Goal: Task Accomplishment & Management: Complete application form

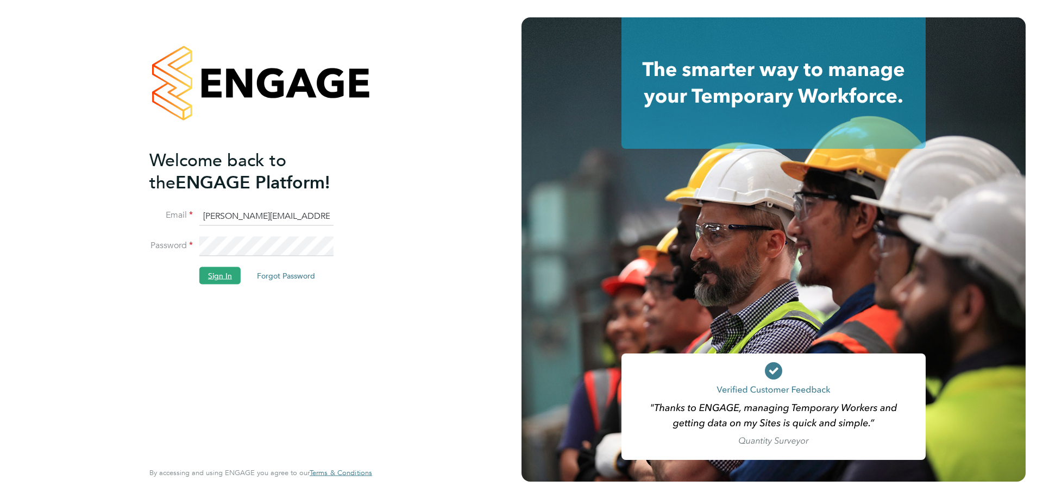
click at [230, 275] on button "Sign In" at bounding box center [219, 275] width 41 height 17
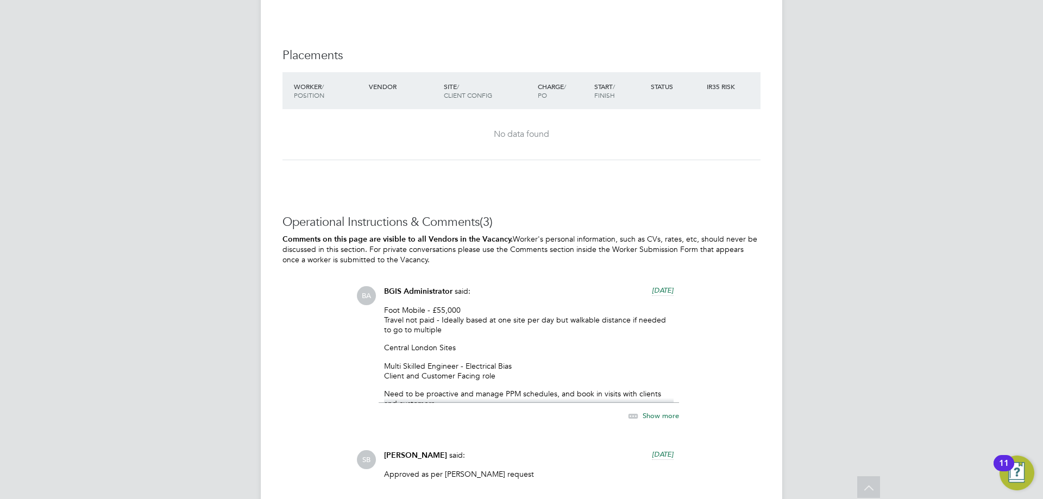
scroll to position [1575, 0]
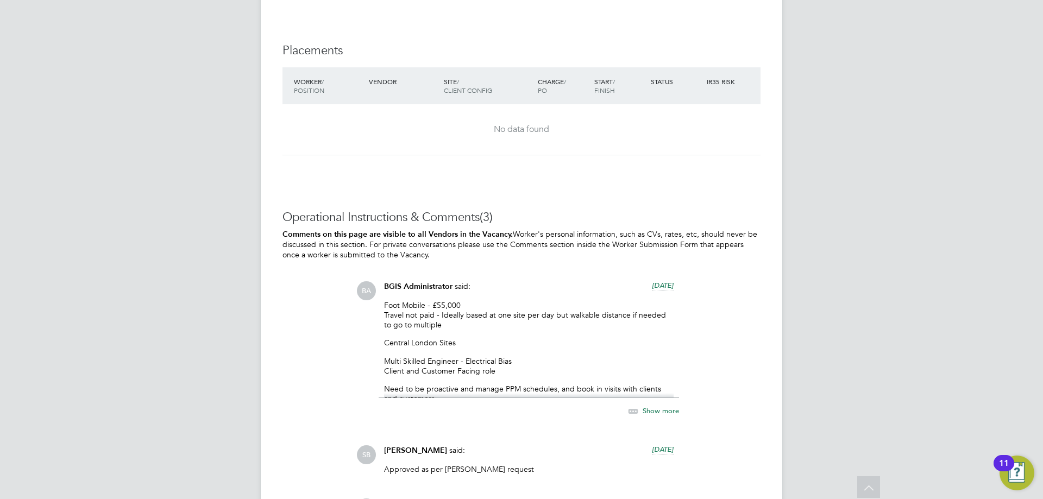
click at [662, 410] on span "Show more" at bounding box center [660, 410] width 36 height 9
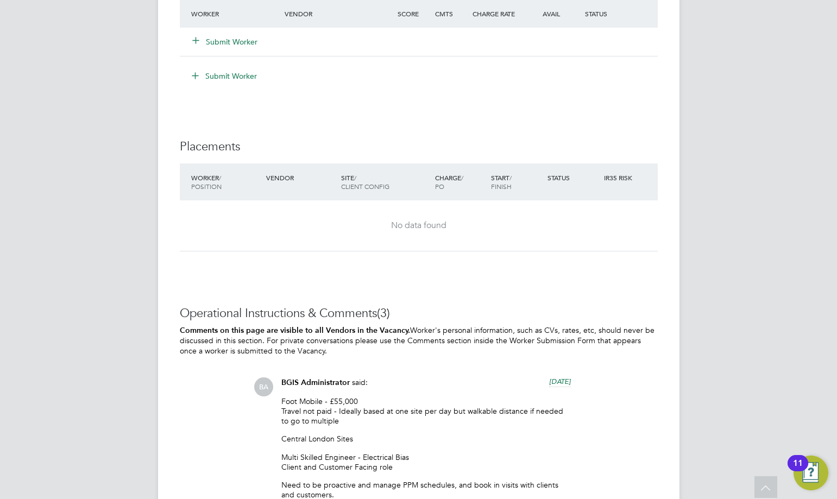
scroll to position [1379, 0]
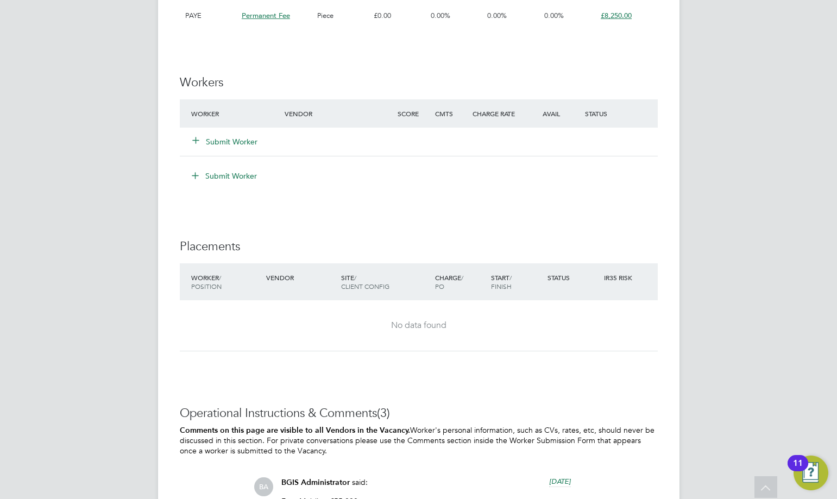
click at [220, 141] on button "Submit Worker" at bounding box center [225, 141] width 65 height 11
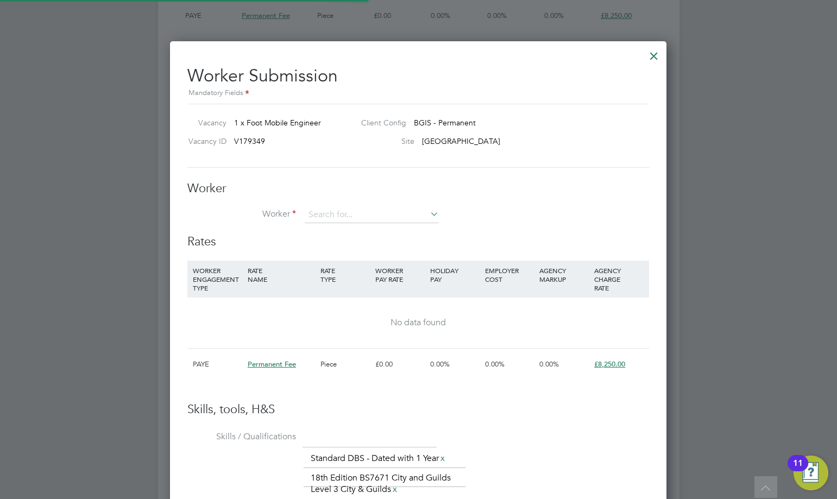
scroll to position [741, 497]
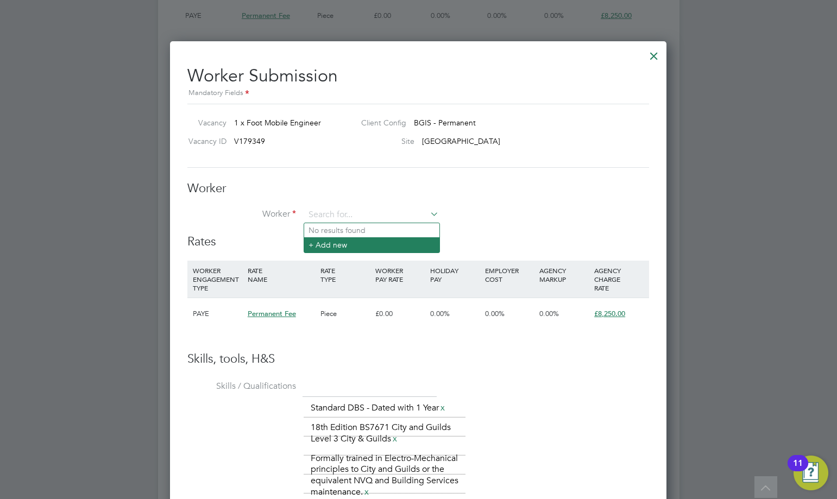
click at [344, 249] on li "+ Add new" at bounding box center [371, 244] width 135 height 15
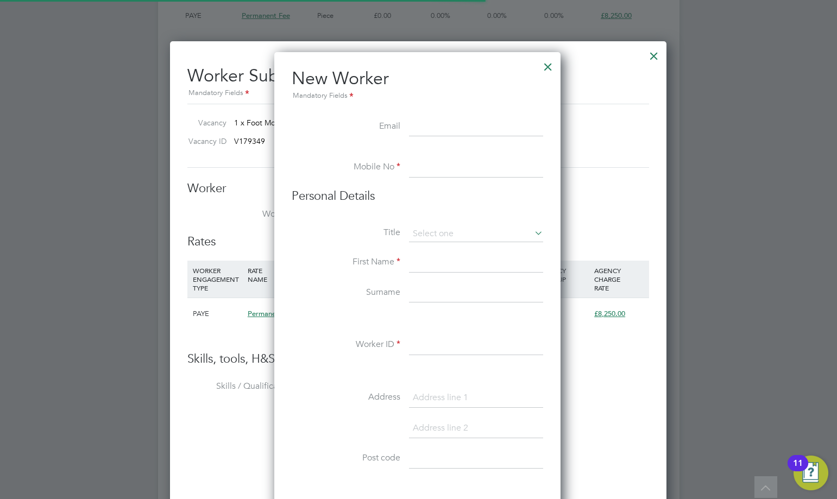
scroll to position [924, 288]
click at [431, 128] on input at bounding box center [476, 127] width 134 height 20
paste input "lukeshepherd94@hotmail.com"
type input "lukeshepherd94@hotmail.com"
click at [448, 163] on input at bounding box center [476, 168] width 134 height 20
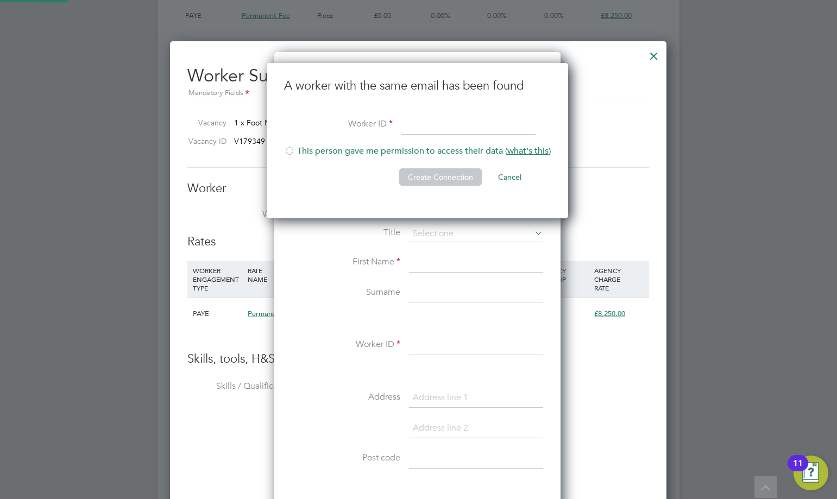
scroll to position [156, 303]
type input "161094"
click at [290, 149] on div at bounding box center [289, 152] width 11 height 11
click at [414, 179] on button "Create Connection" at bounding box center [440, 176] width 83 height 17
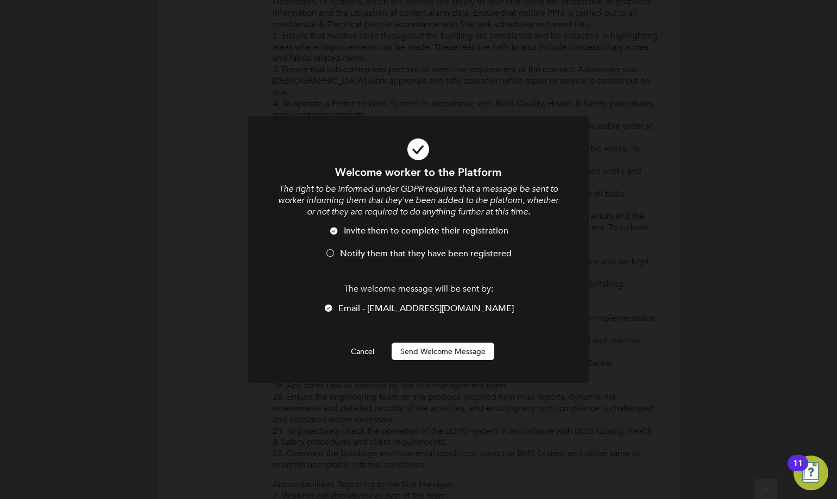
scroll to position [0, 0]
click at [329, 250] on div at bounding box center [330, 254] width 11 height 11
click at [456, 349] on button "Send Welcome Message" at bounding box center [442, 351] width 103 height 17
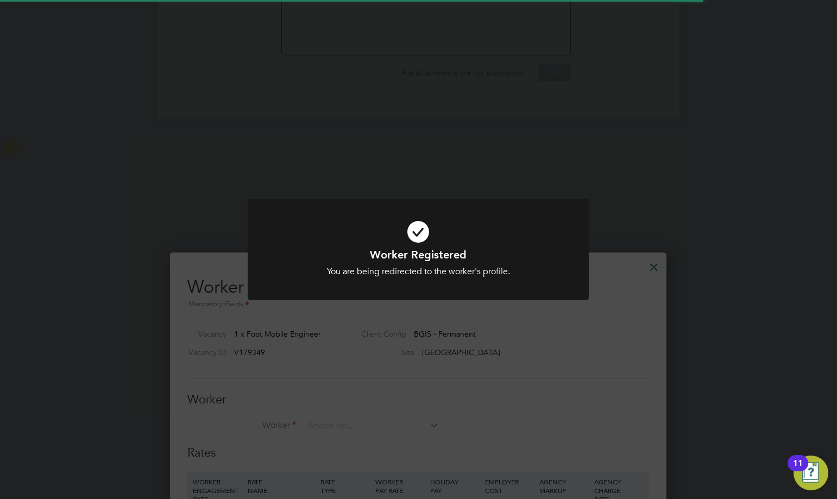
scroll to position [1379, 0]
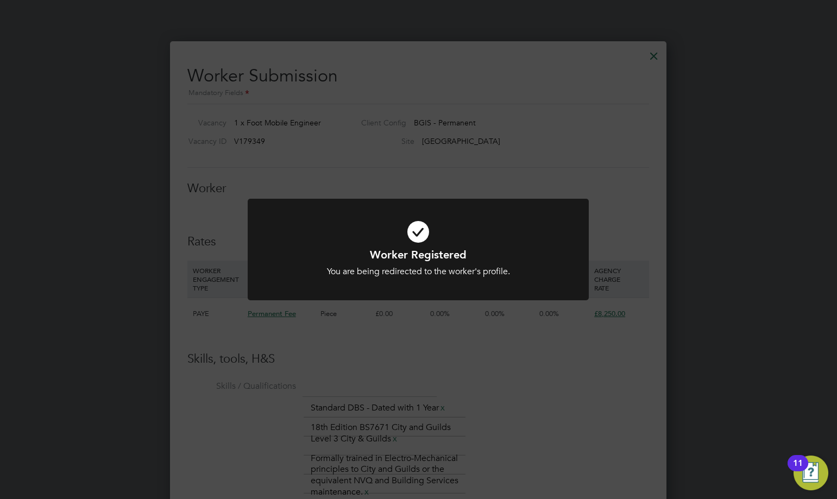
click at [529, 368] on div "Worker Registered You are being redirected to the worker's profile. Cancel Okay" at bounding box center [418, 249] width 837 height 499
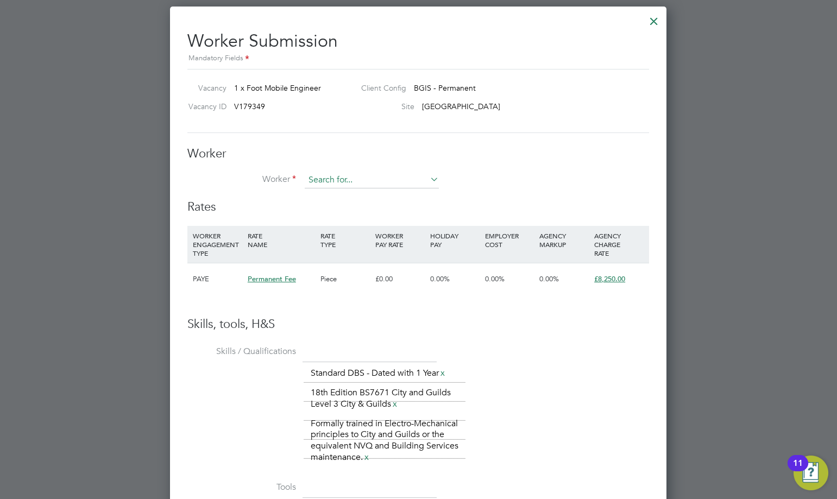
scroll to position [1433, 0]
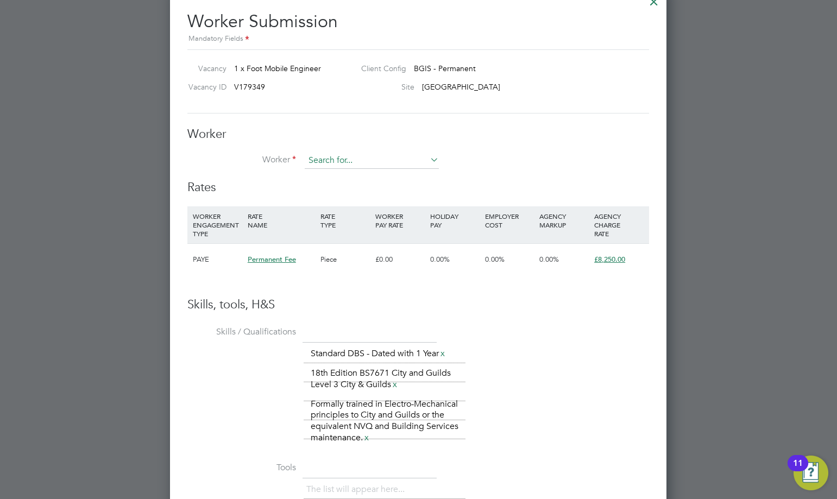
click at [334, 162] on input at bounding box center [372, 161] width 134 height 16
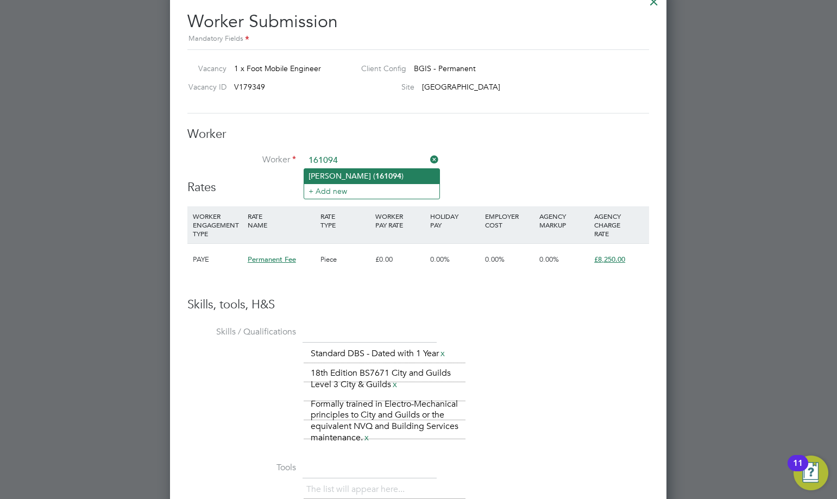
click at [375, 179] on b "161094" at bounding box center [388, 176] width 26 height 9
type input "Luke Shepherd (161094)"
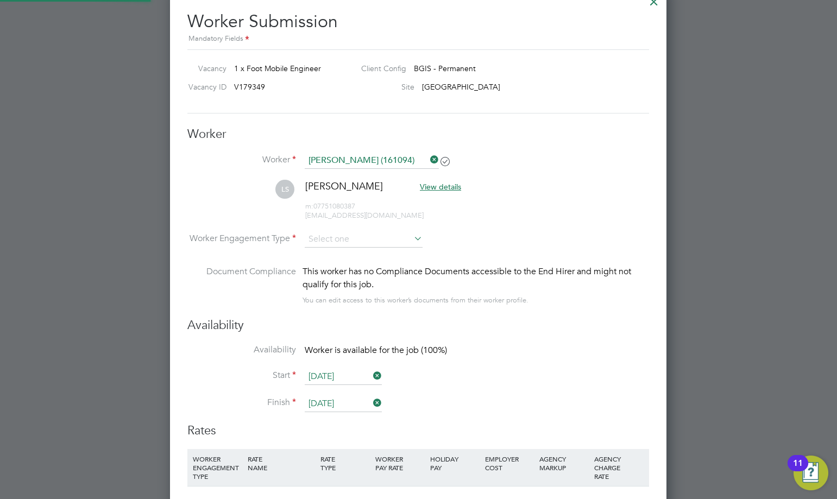
scroll to position [984, 497]
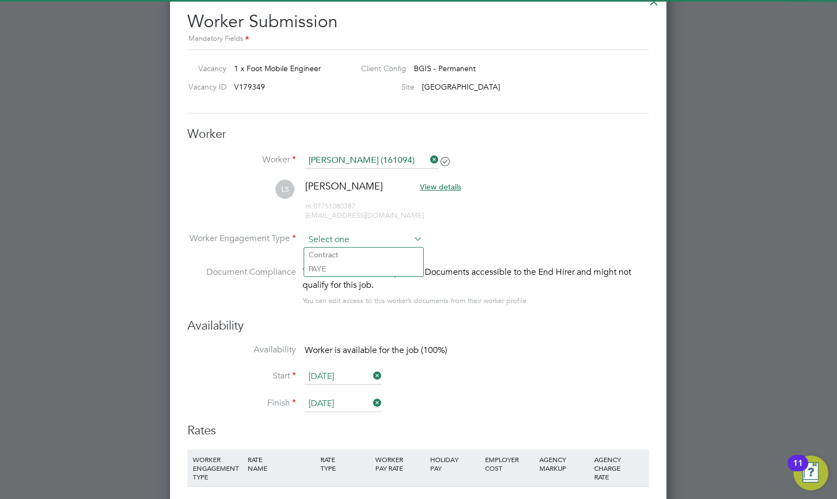
click at [342, 237] on input at bounding box center [364, 240] width 118 height 16
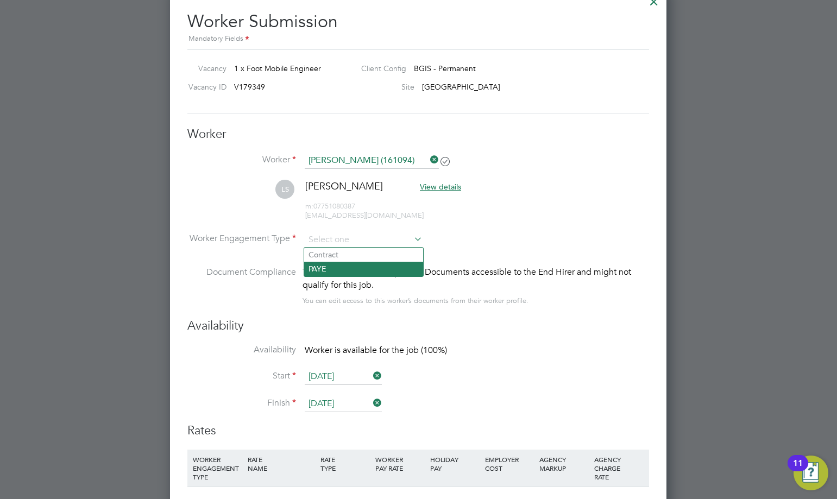
click at [334, 269] on li "PAYE" at bounding box center [363, 269] width 119 height 14
type input "PAYE"
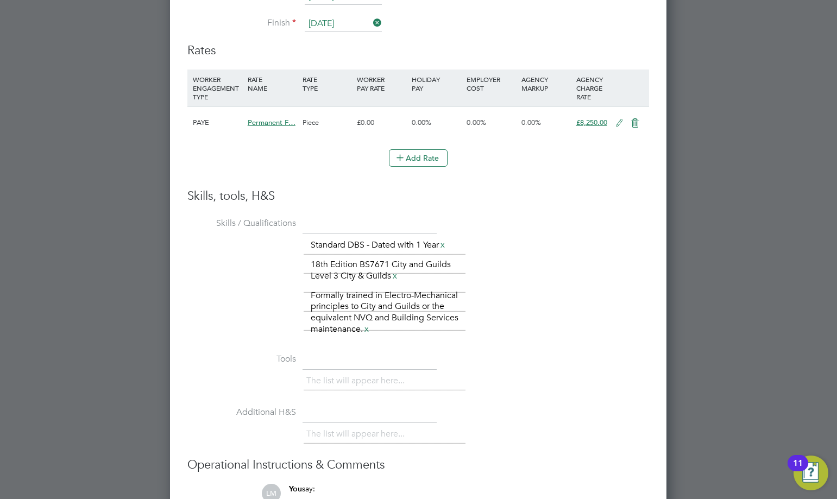
scroll to position [1933, 0]
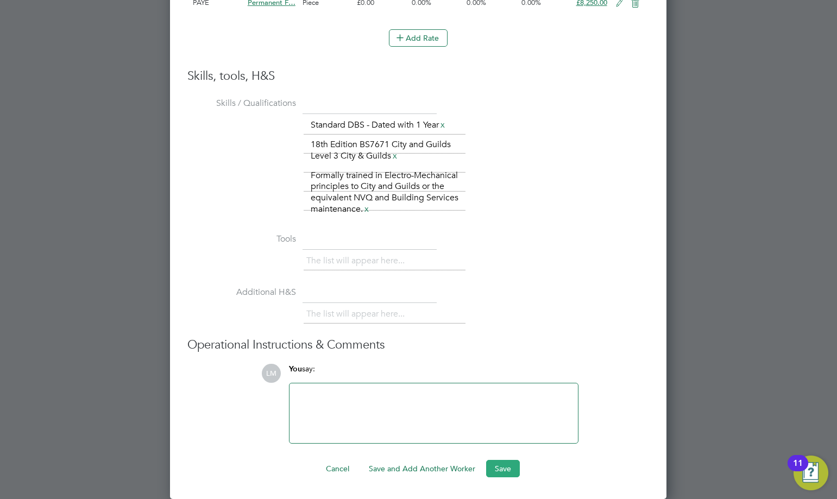
click at [504, 466] on button "Save" at bounding box center [503, 468] width 34 height 17
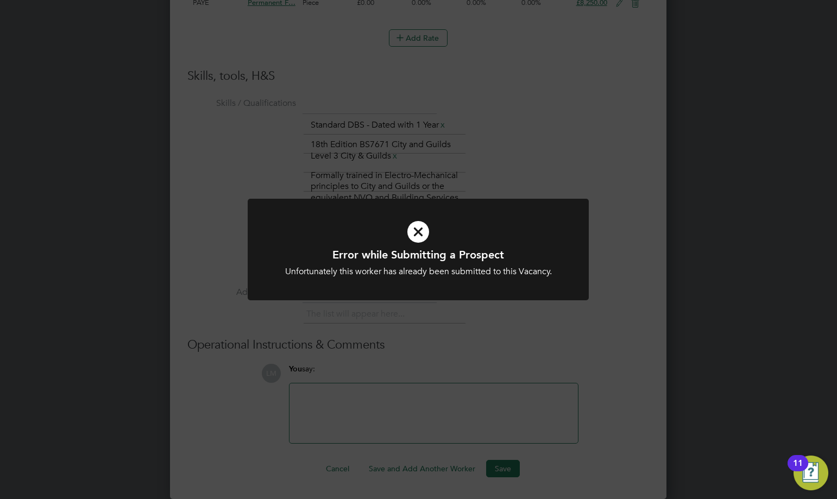
click at [577, 142] on div "Error while Submitting a Prospect Unfortunately this worker has already been su…" at bounding box center [418, 249] width 837 height 499
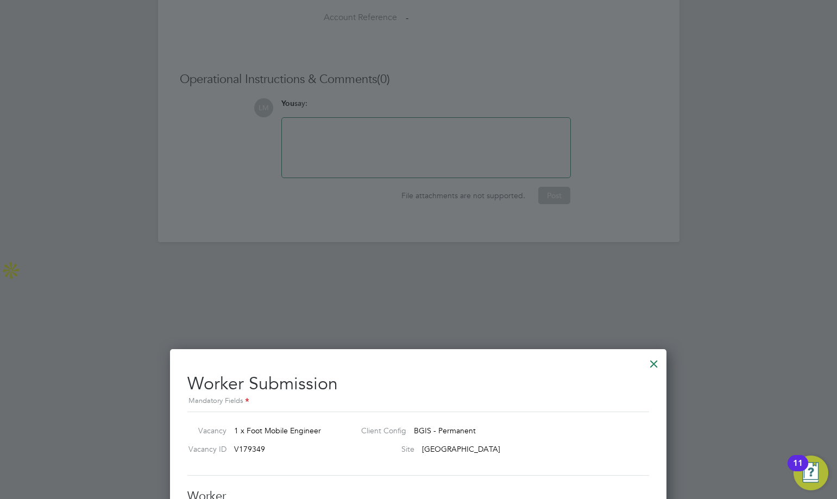
scroll to position [1064, 0]
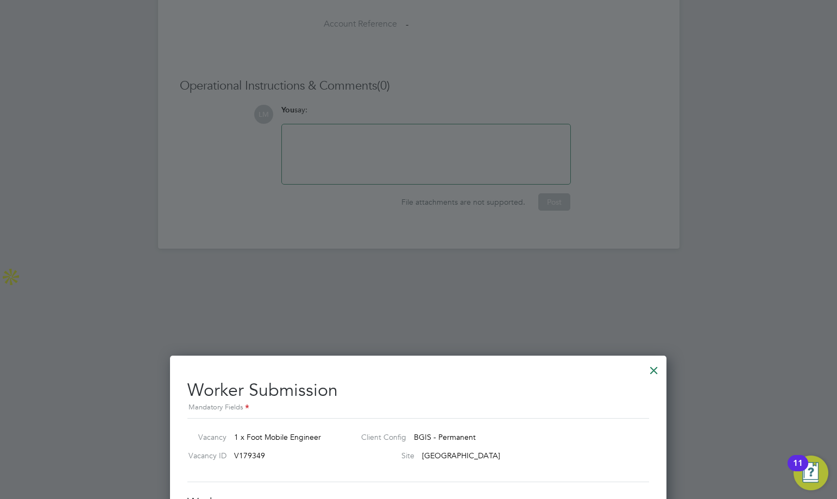
click at [653, 372] on div at bounding box center [654, 368] width 20 height 20
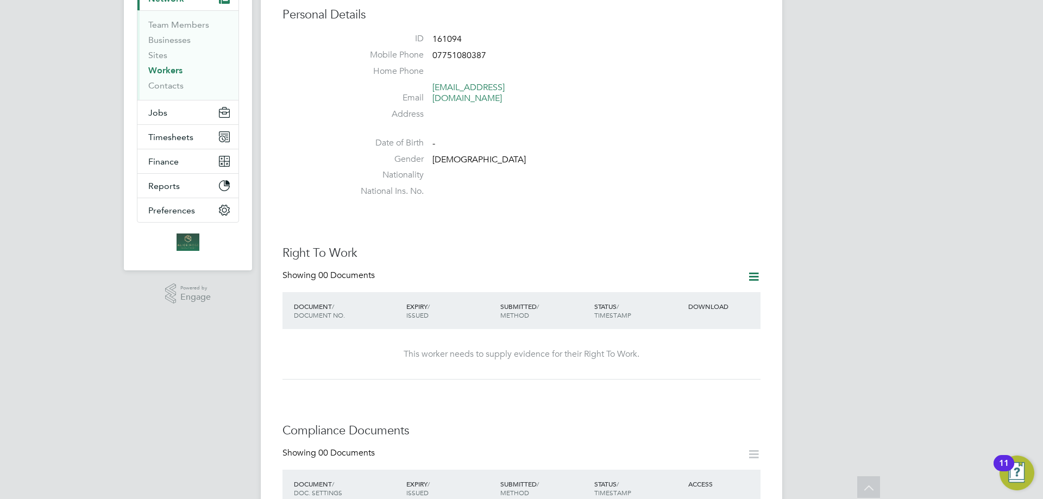
scroll to position [0, 0]
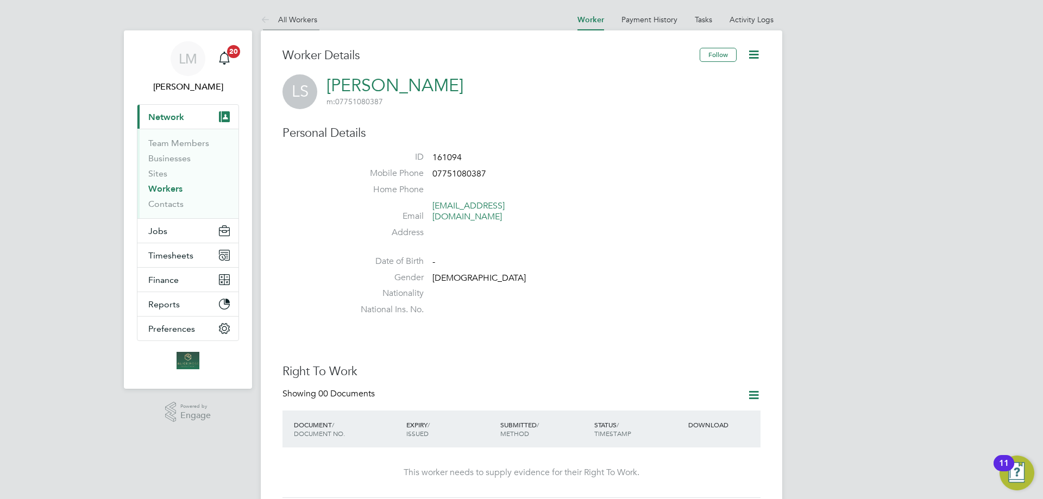
click at [267, 18] on icon at bounding box center [268, 21] width 14 height 14
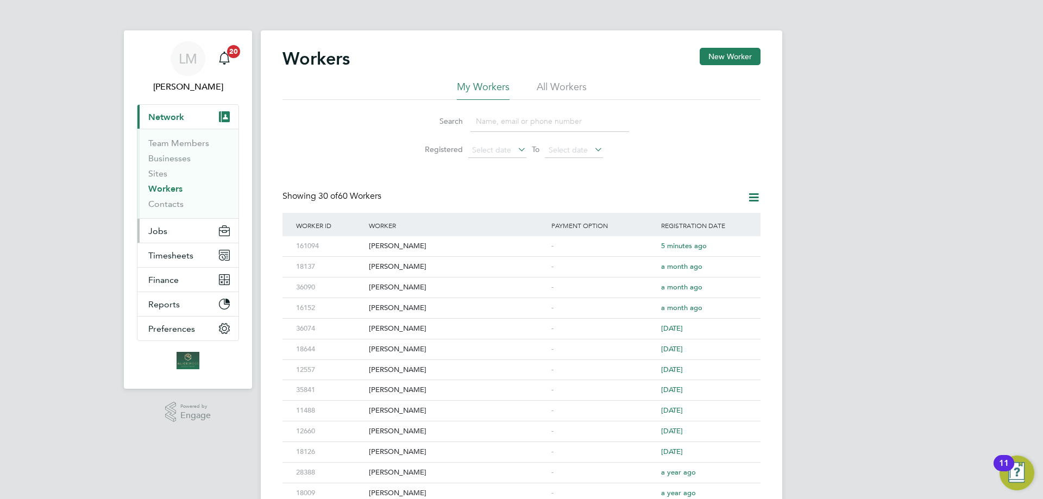
click at [165, 234] on span "Jobs" at bounding box center [157, 231] width 19 height 10
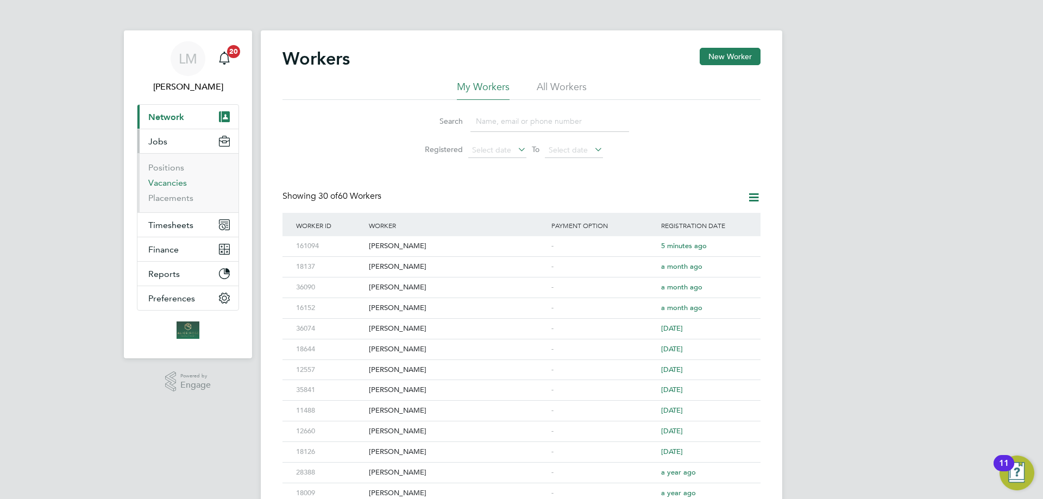
click at [165, 181] on link "Vacancies" at bounding box center [167, 183] width 39 height 10
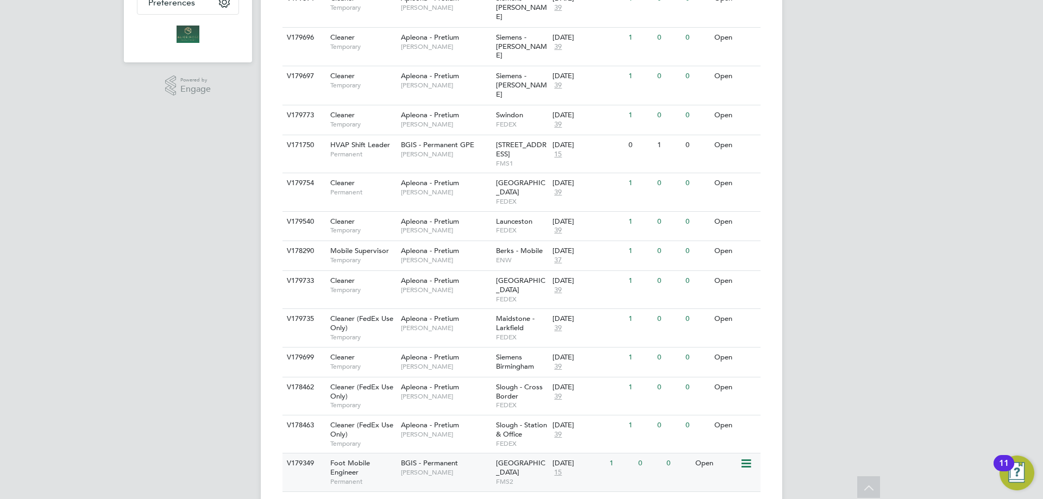
scroll to position [428, 0]
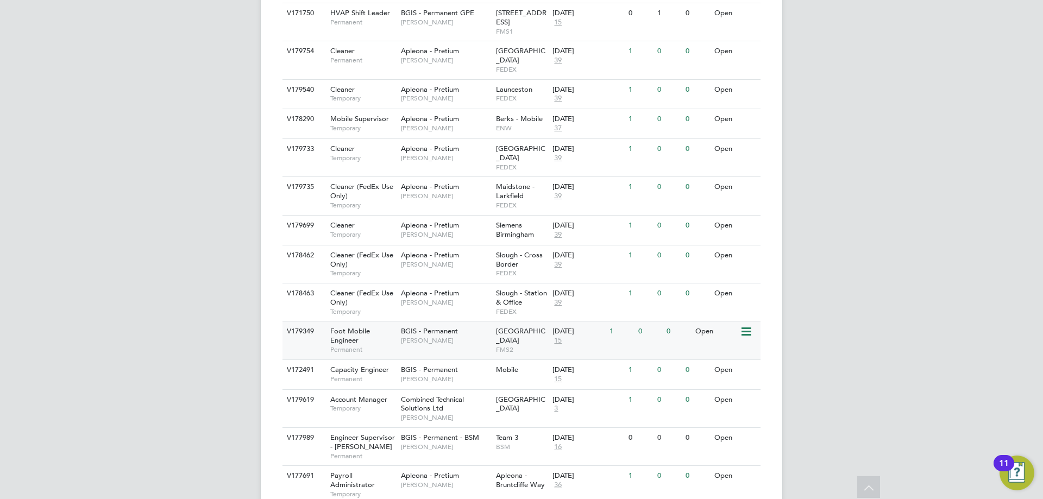
click at [392, 321] on div "Foot Mobile Engineer Permanent" at bounding box center [360, 339] width 76 height 37
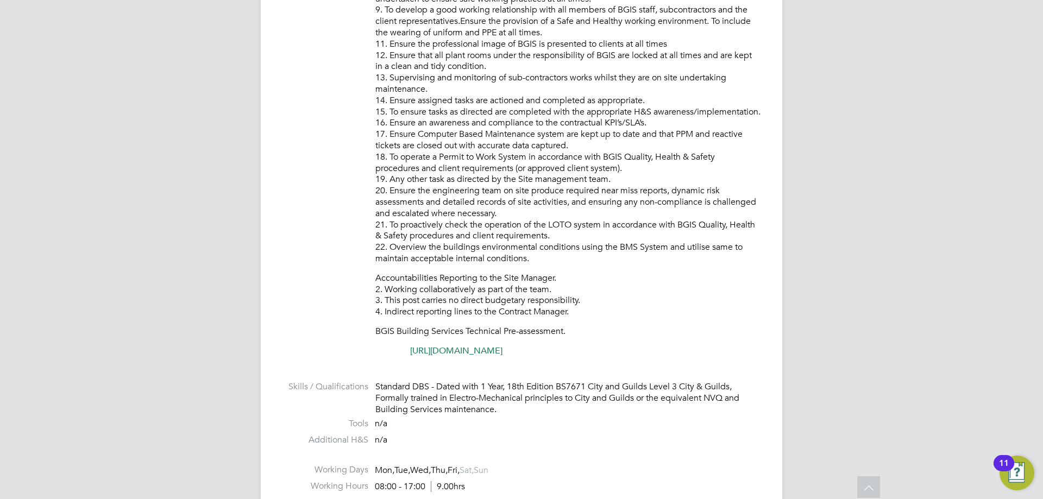
scroll to position [706, 0]
click at [502, 348] on link "https://www.testportal.net/test.html?t=dQCCtTk4kynw" at bounding box center [456, 350] width 92 height 11
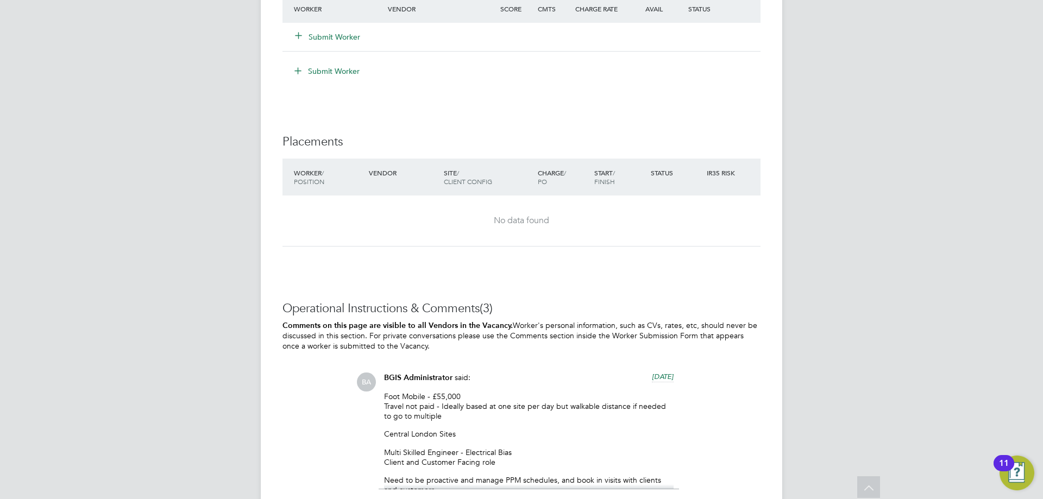
scroll to position [1629, 0]
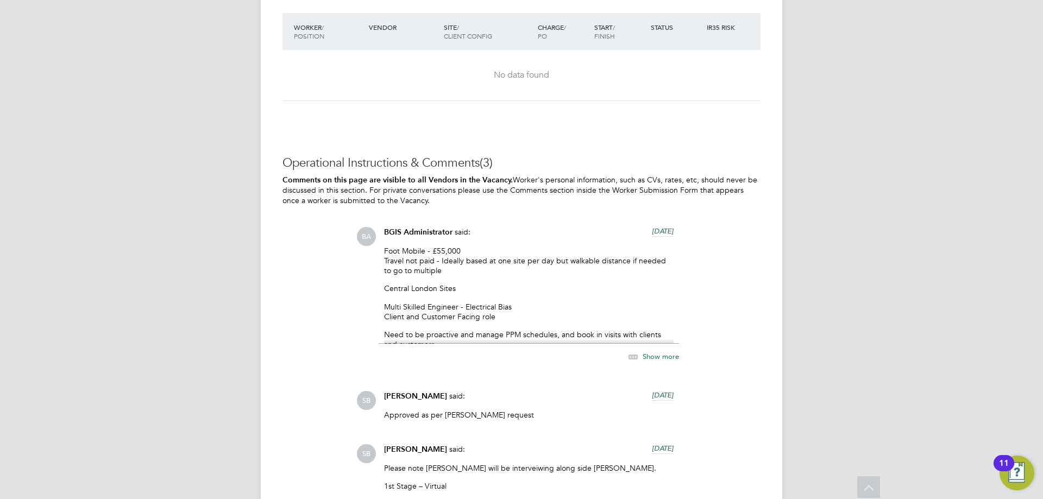
click at [660, 356] on span "Show more" at bounding box center [660, 355] width 36 height 9
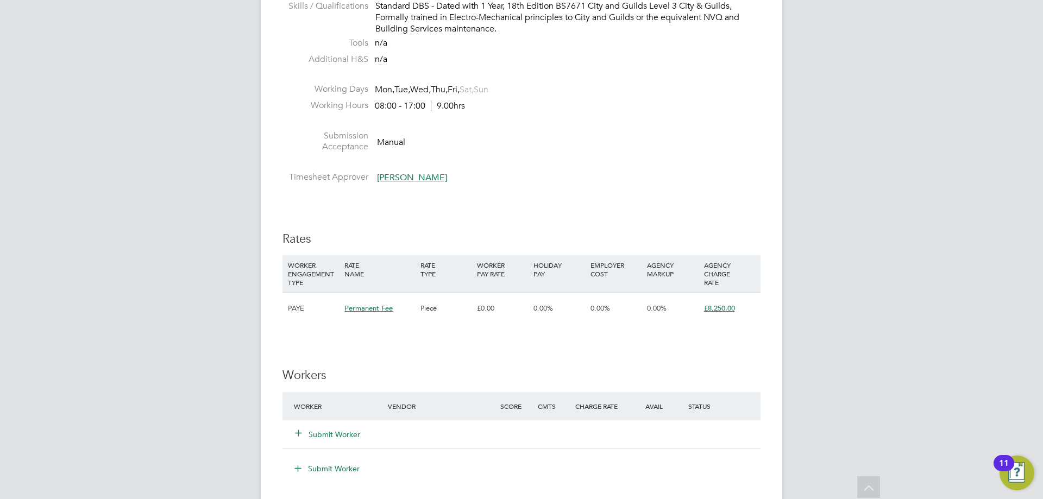
scroll to position [869, 0]
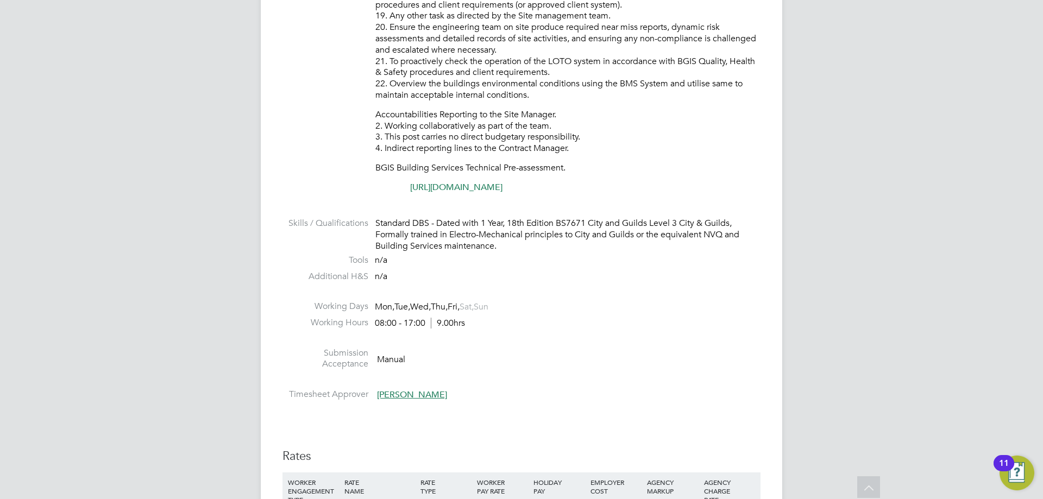
drag, startPoint x: 647, startPoint y: 188, endPoint x: 564, endPoint y: 190, distance: 83.1
click at [564, 190] on p "https://www.testportal.net/test.html?t=dQCCtTk4kynw" at bounding box center [567, 187] width 385 height 11
drag, startPoint x: 635, startPoint y: 186, endPoint x: 612, endPoint y: 186, distance: 23.4
click at [588, 187] on p "https://www.testportal.net/test.html?t=dQCCtTk4kynw" at bounding box center [567, 187] width 385 height 11
drag, startPoint x: 629, startPoint y: 186, endPoint x: 589, endPoint y: 187, distance: 39.6
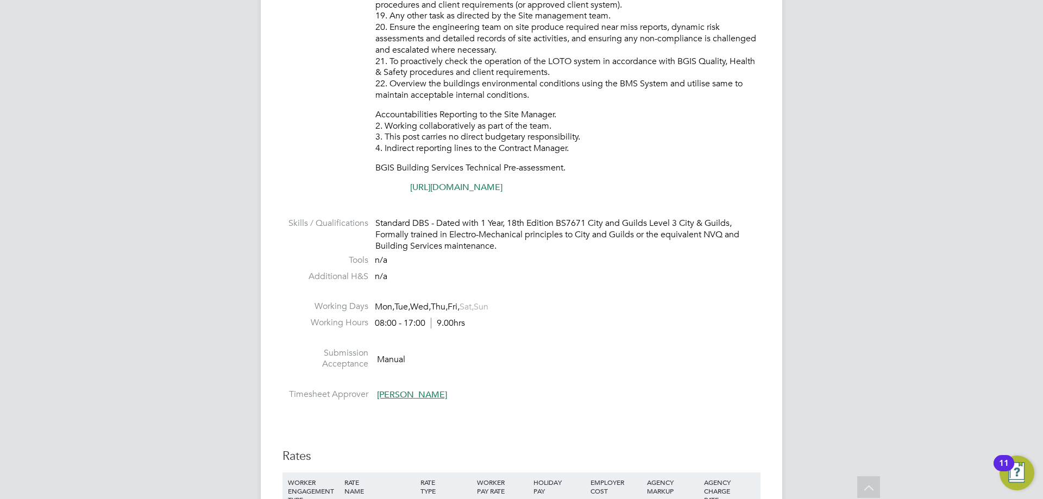
click at [593, 186] on p "https://www.testportal.net/test.html?t=dQCCtTk4kynw" at bounding box center [567, 187] width 385 height 11
drag, startPoint x: 436, startPoint y: 185, endPoint x: 371, endPoint y: 196, distance: 65.5
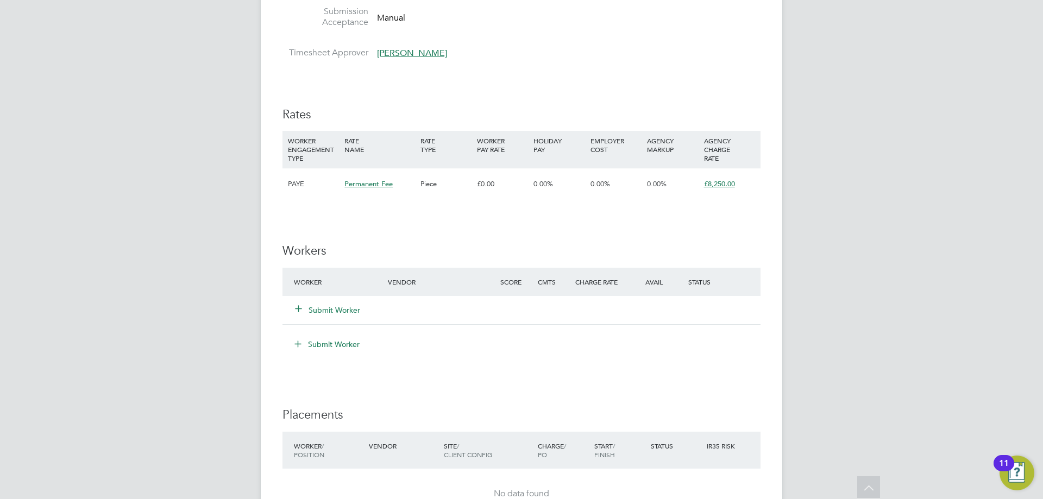
scroll to position [1303, 0]
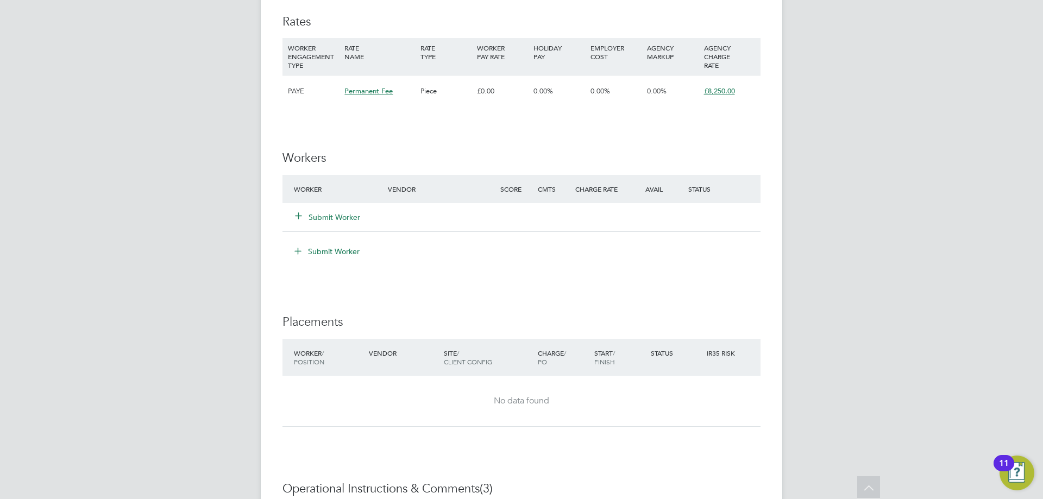
click at [335, 216] on button "Submit Worker" at bounding box center [327, 217] width 65 height 11
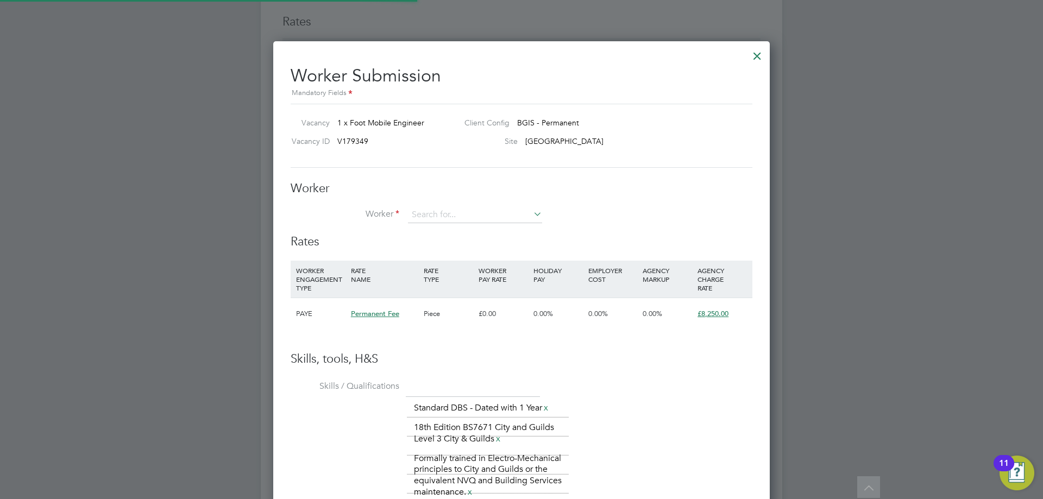
scroll to position [741, 497]
click at [437, 206] on div "Worker Worker Worker Engagement Type" at bounding box center [521, 208] width 462 height 54
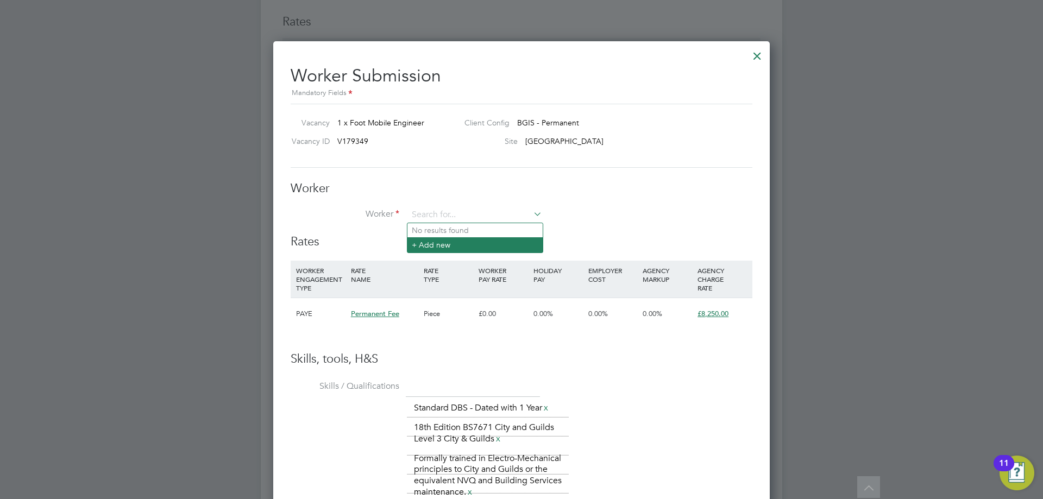
click at [451, 243] on li "+ Add new" at bounding box center [474, 244] width 135 height 15
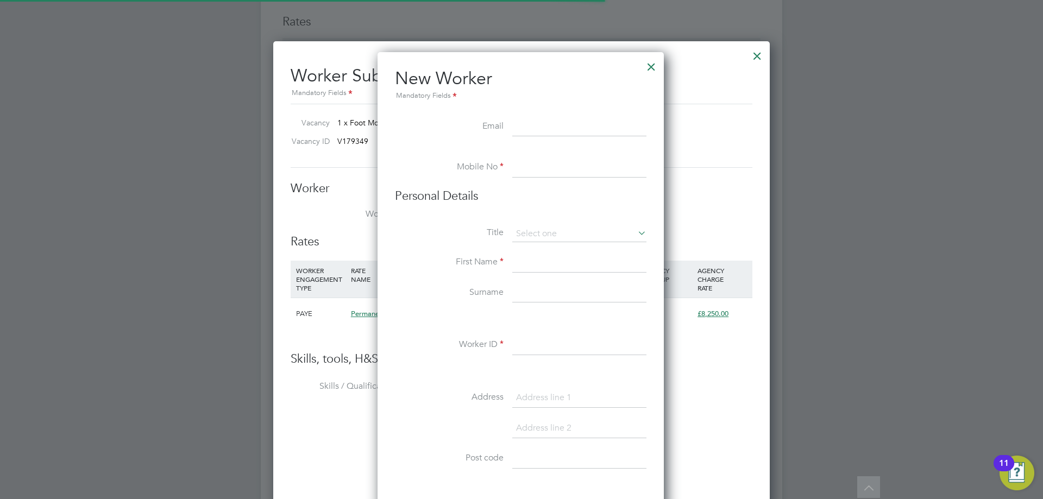
scroll to position [924, 288]
click at [551, 124] on input at bounding box center [579, 127] width 134 height 20
paste input "louis.doctrove@tutamail.com"
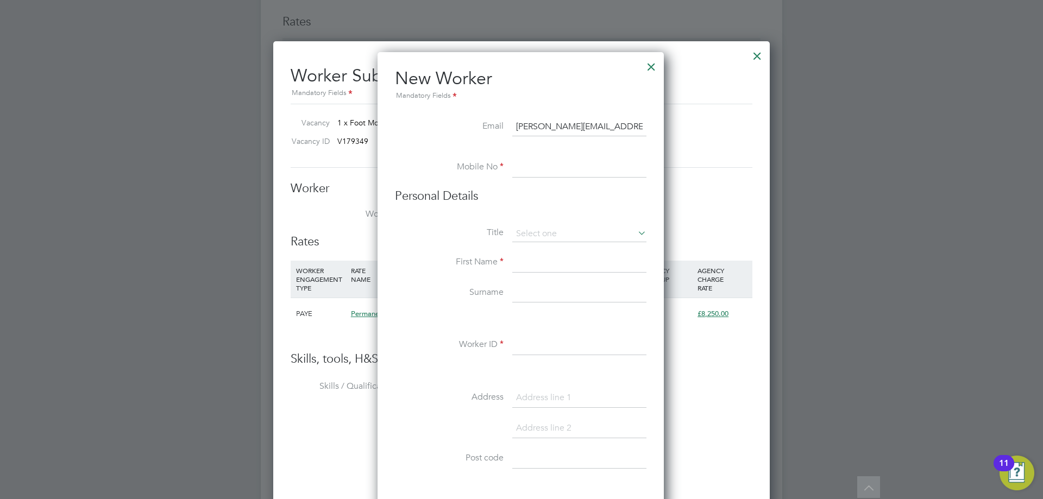
type input "louis.doctrove@tutamail.com"
click at [538, 173] on input at bounding box center [579, 168] width 134 height 20
type input "07432 152 341"
click at [538, 232] on input at bounding box center [579, 234] width 134 height 16
click at [549, 249] on li "Mr" at bounding box center [578, 249] width 135 height 14
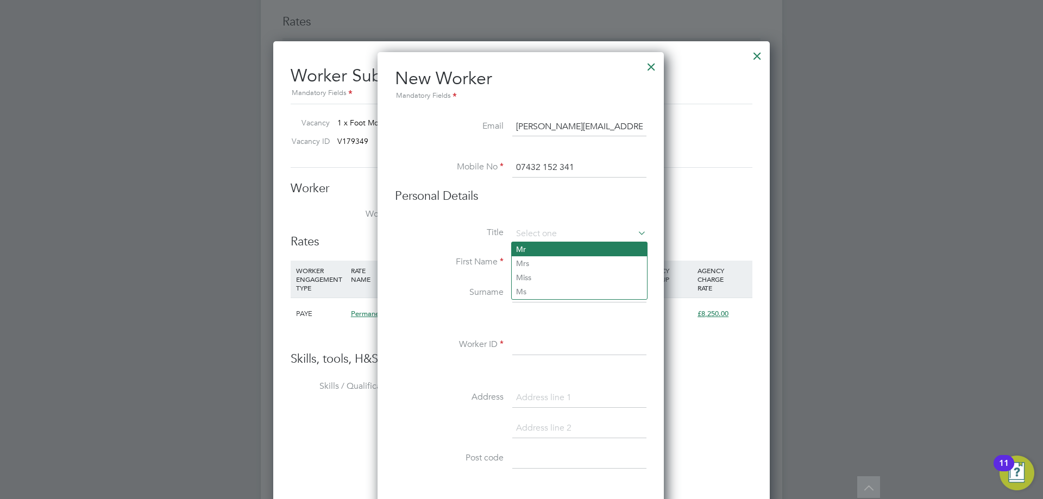
type input "Mr"
click at [542, 257] on input at bounding box center [579, 263] width 134 height 20
type input "Louis"
type input "Doctrove"
click at [534, 344] on input at bounding box center [579, 346] width 134 height 20
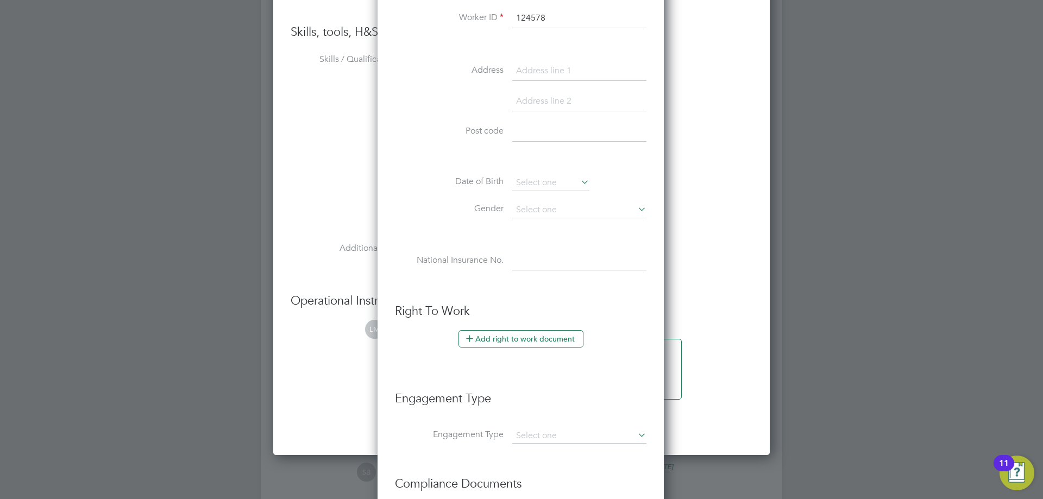
scroll to position [1683, 0]
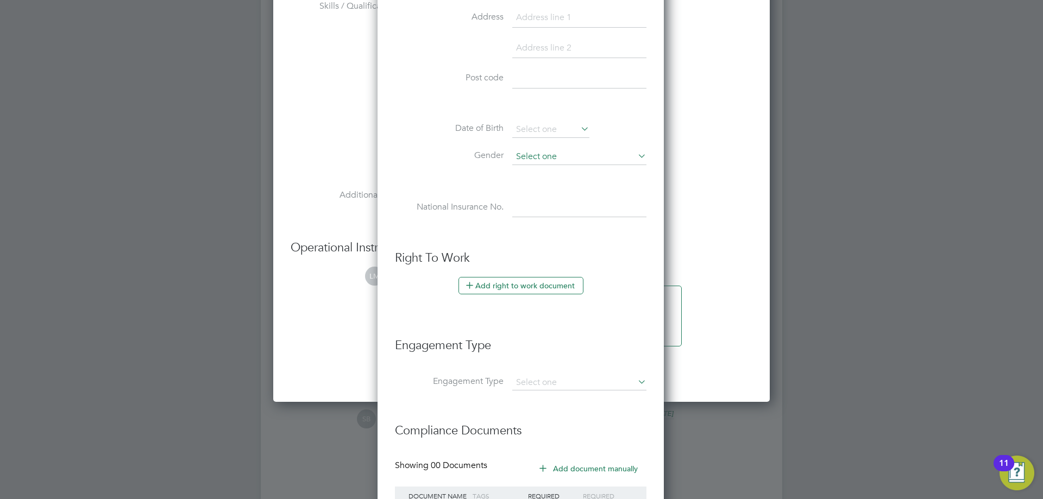
type input "124578"
click at [565, 154] on input at bounding box center [579, 157] width 134 height 16
click at [540, 173] on li "Male" at bounding box center [578, 172] width 135 height 14
type input "Male"
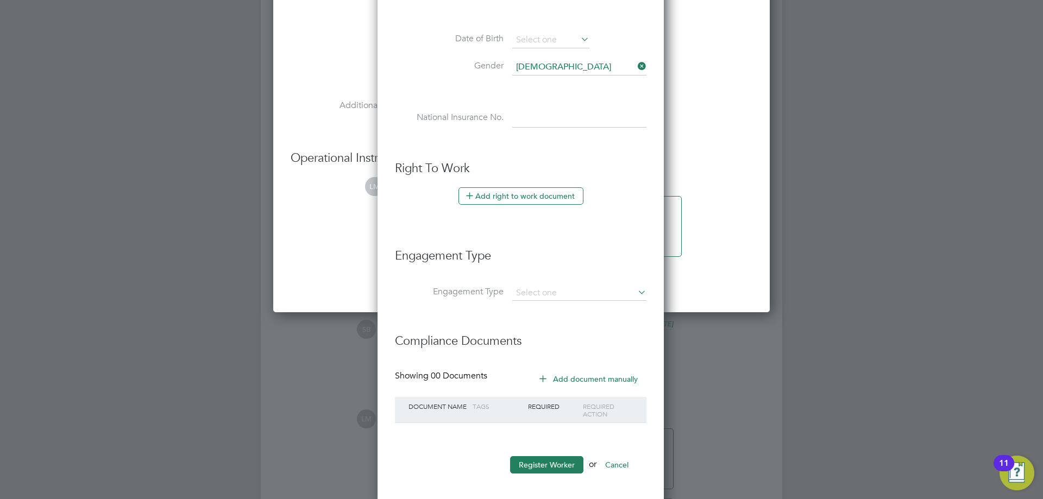
scroll to position [1844, 0]
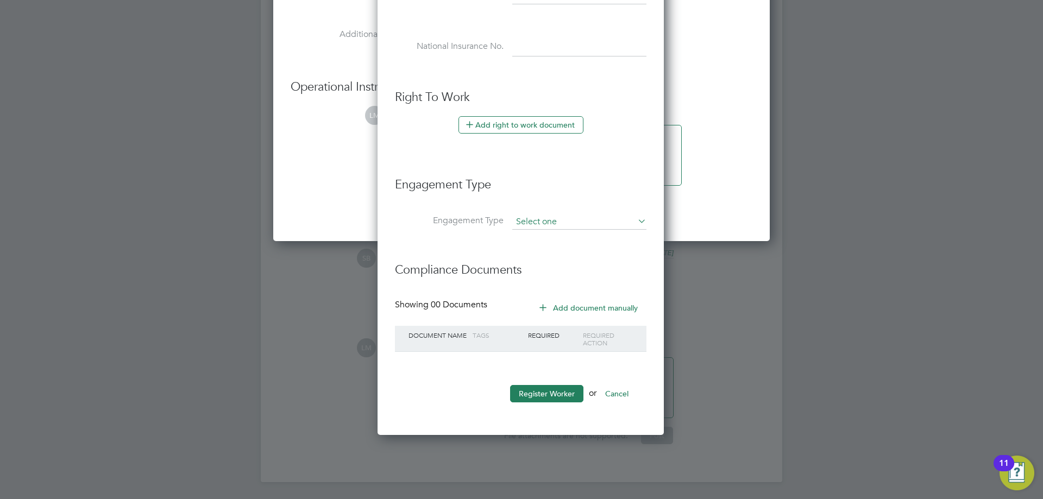
click at [529, 222] on input at bounding box center [579, 221] width 134 height 15
click at [468, 240] on li "Engagement Type" at bounding box center [520, 227] width 251 height 26
click at [553, 389] on button "Register Worker" at bounding box center [546, 393] width 73 height 17
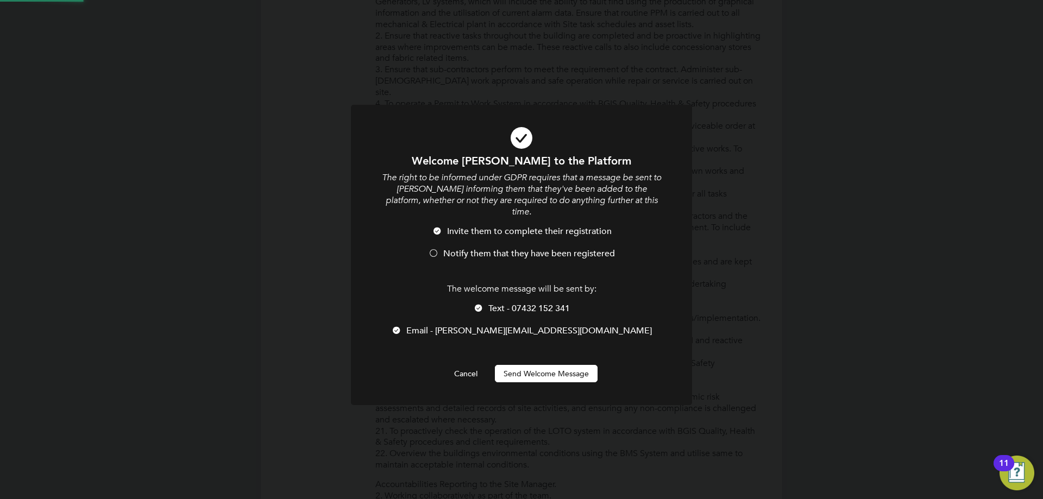
scroll to position [0, 0]
click at [432, 249] on div at bounding box center [433, 254] width 11 height 11
click at [531, 366] on button "Send Welcome Message" at bounding box center [546, 373] width 103 height 17
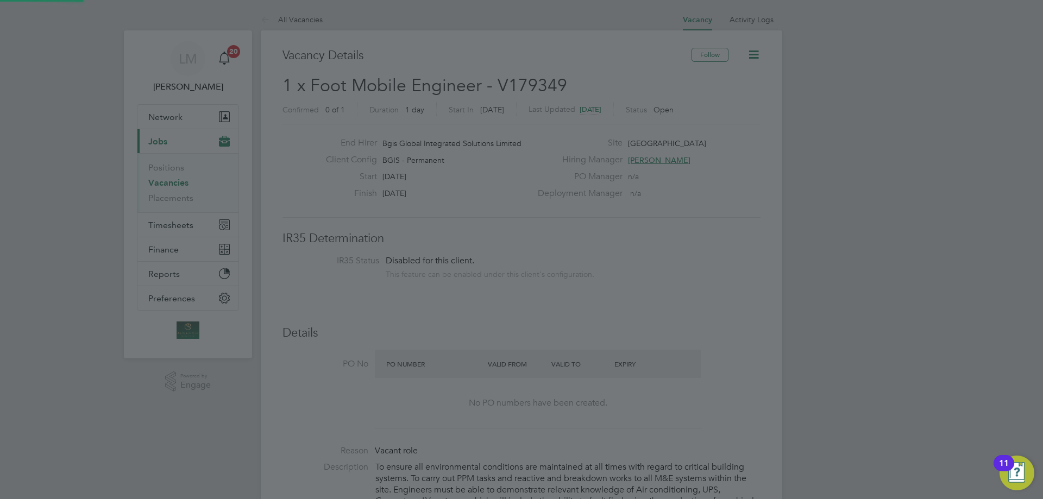
scroll to position [499, 0]
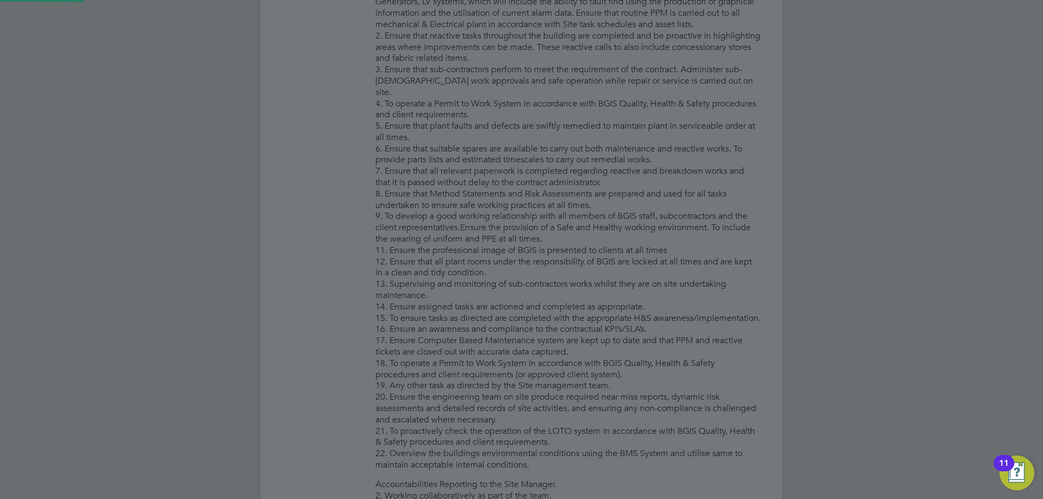
type input "Louis Doctrove (124578)"
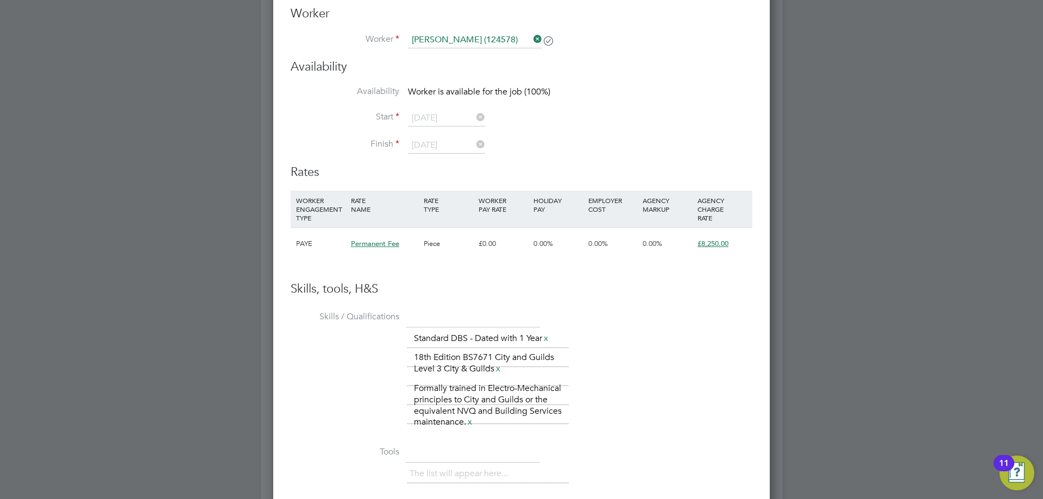
scroll to position [1303, 0]
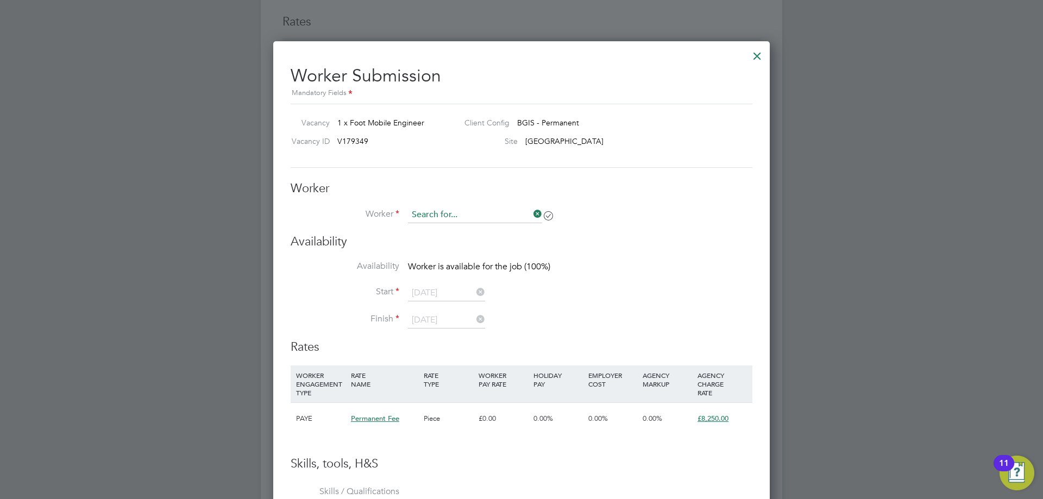
click at [504, 213] on input at bounding box center [475, 215] width 134 height 16
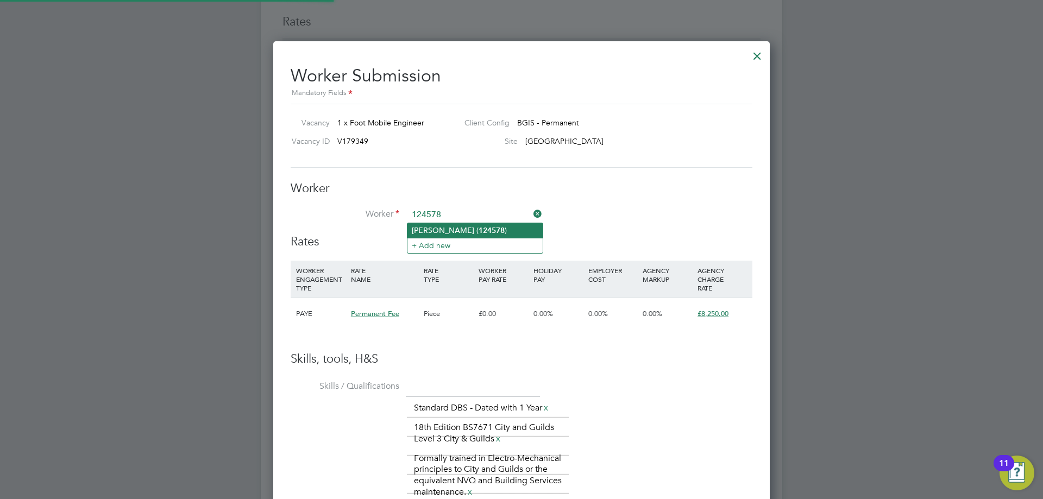
click at [463, 228] on li "Louis Doctrove ( 124578 )" at bounding box center [474, 230] width 135 height 15
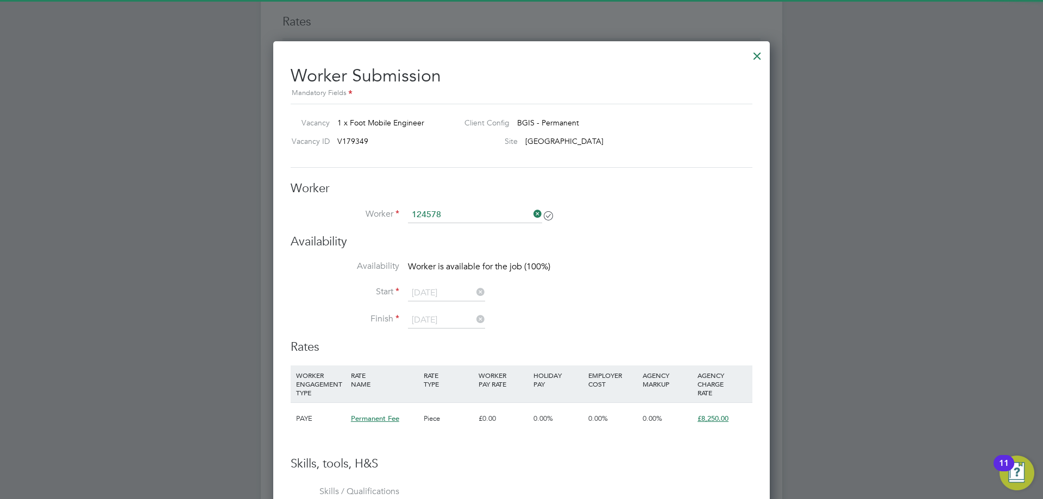
type input "Louis Doctrove (124578)"
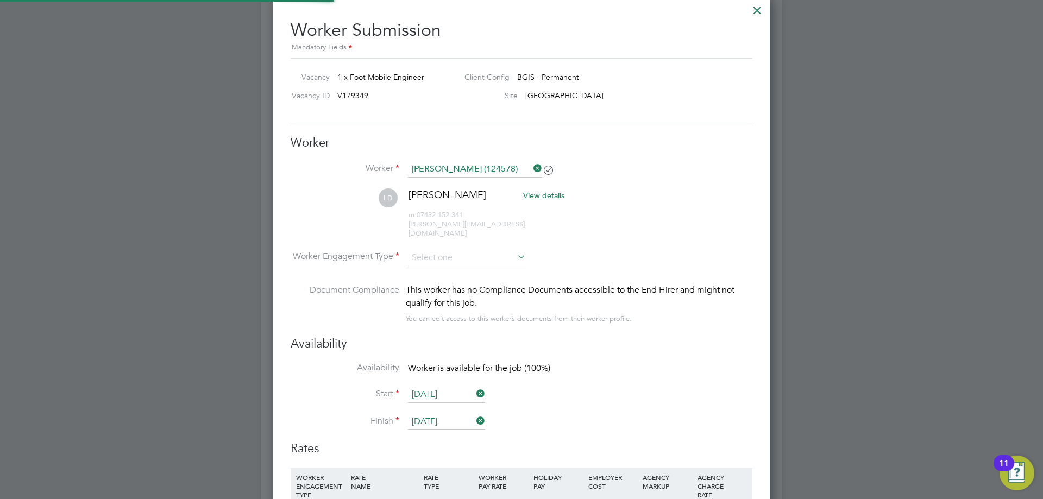
scroll to position [1412, 0]
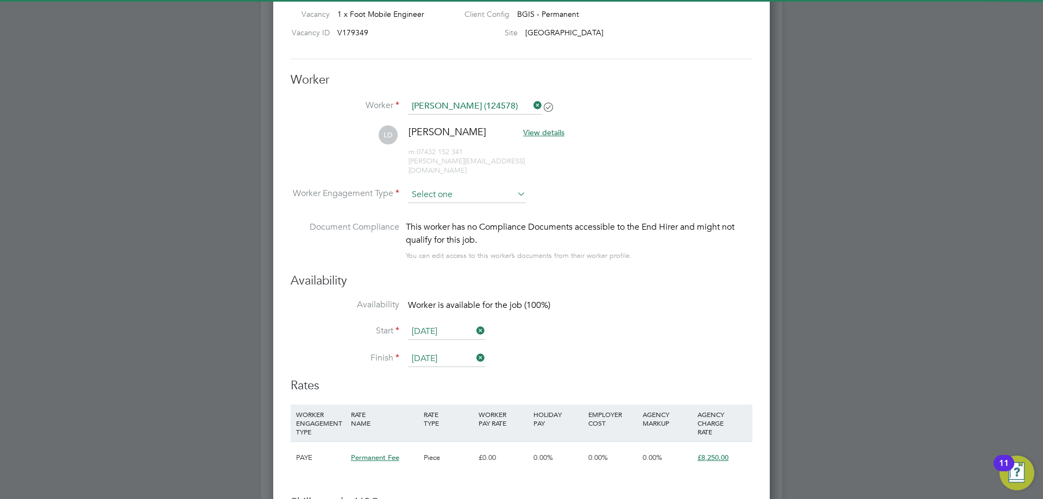
click at [466, 191] on input at bounding box center [467, 195] width 118 height 16
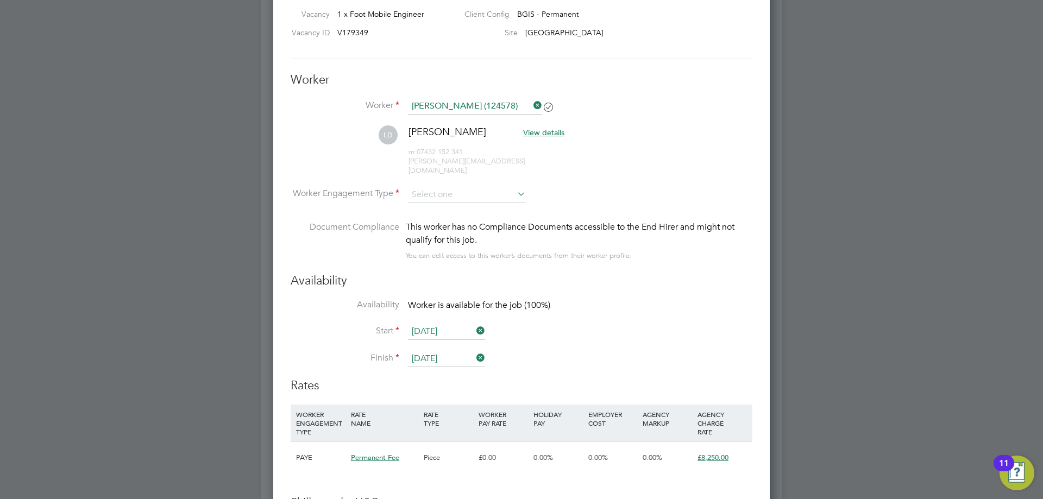
click at [446, 216] on li "PAYE" at bounding box center [466, 214] width 119 height 14
type input "PAYE"
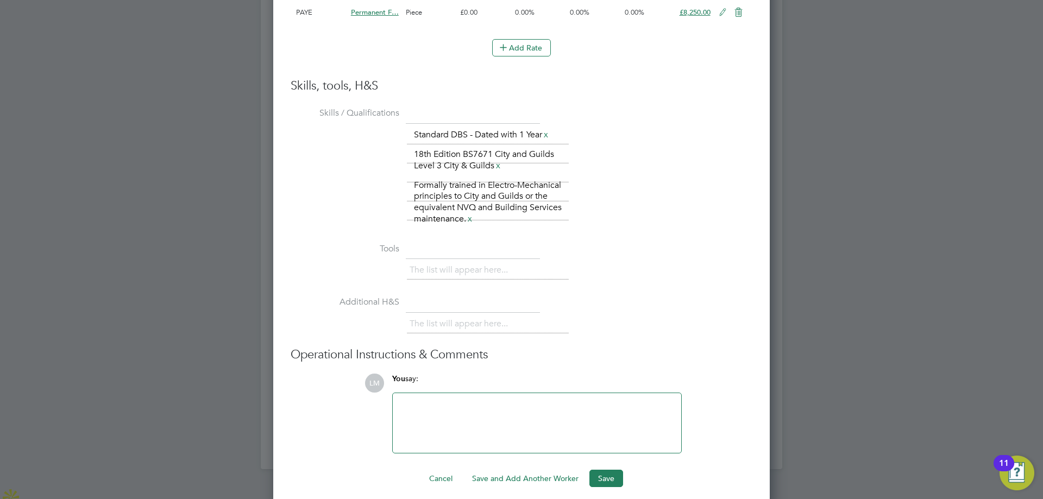
scroll to position [1858, 0]
click at [612, 469] on button "Save" at bounding box center [606, 477] width 34 height 17
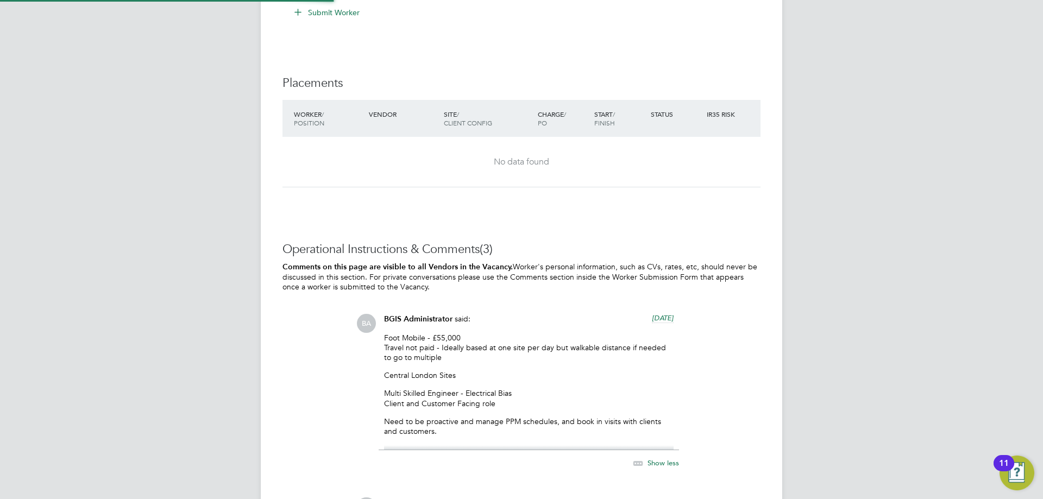
scroll to position [0, 0]
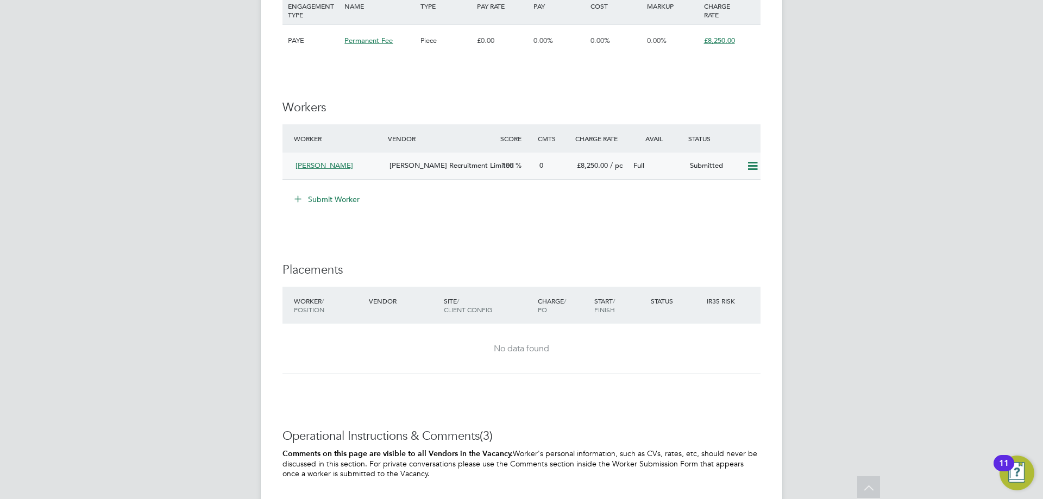
click at [317, 159] on div "Louis Doctrove" at bounding box center [338, 166] width 94 height 18
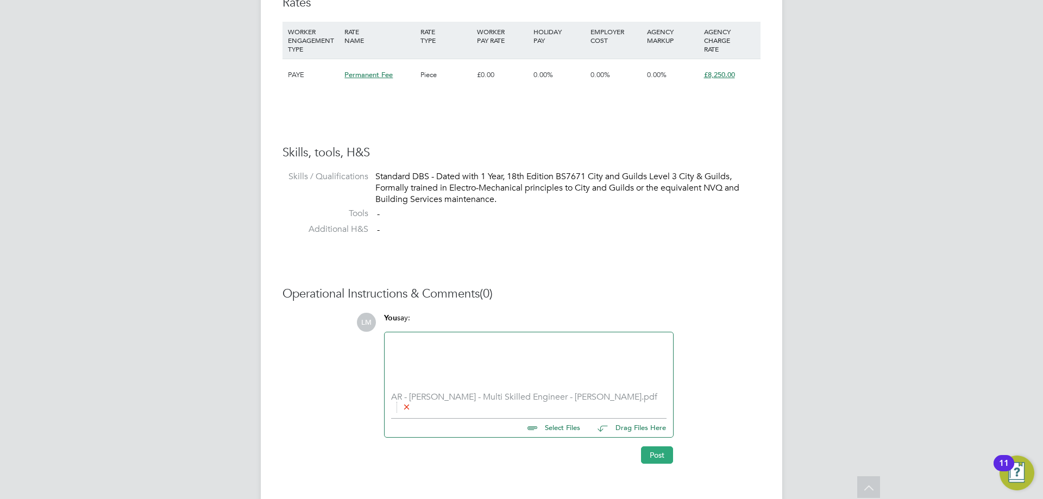
click at [655, 447] on button "Post" at bounding box center [657, 454] width 32 height 17
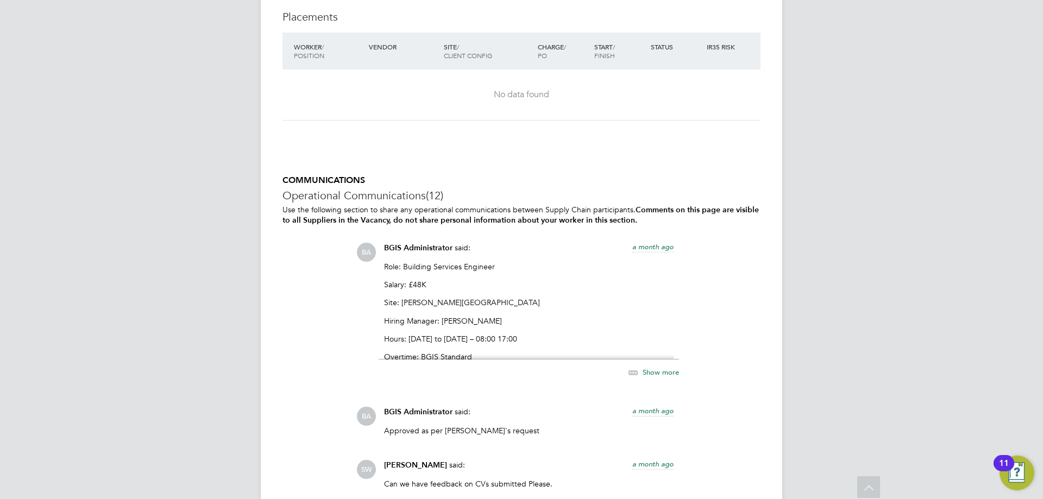
scroll to position [1629, 0]
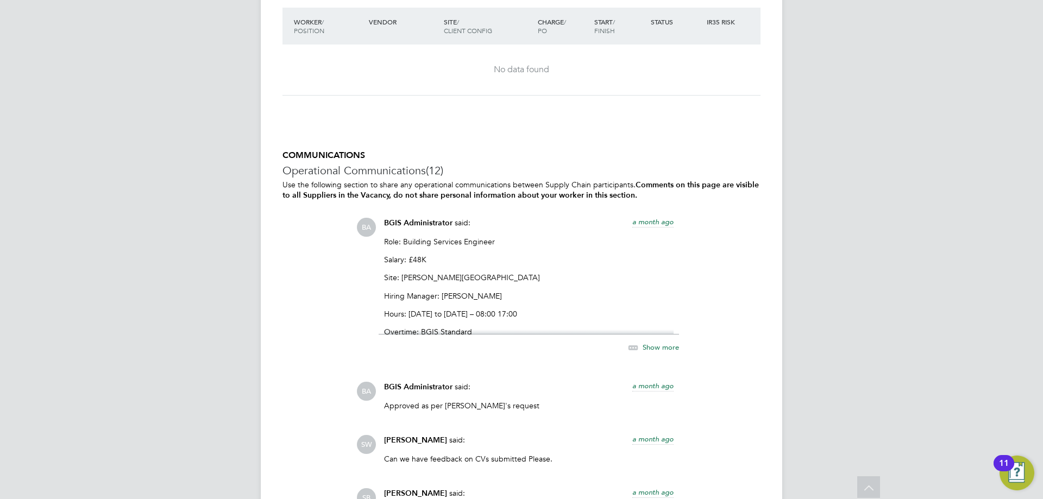
click at [650, 347] on span "Show more" at bounding box center [660, 347] width 36 height 9
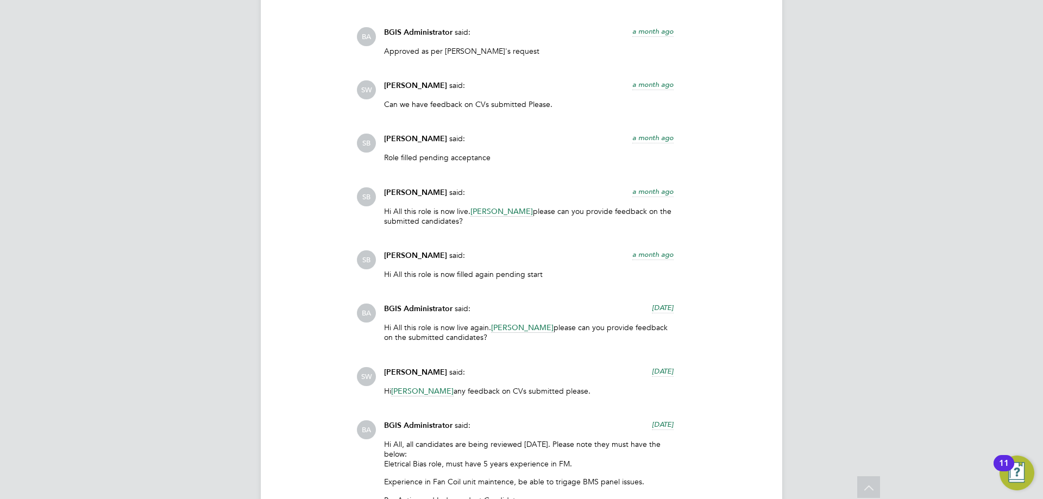
scroll to position [2226, 0]
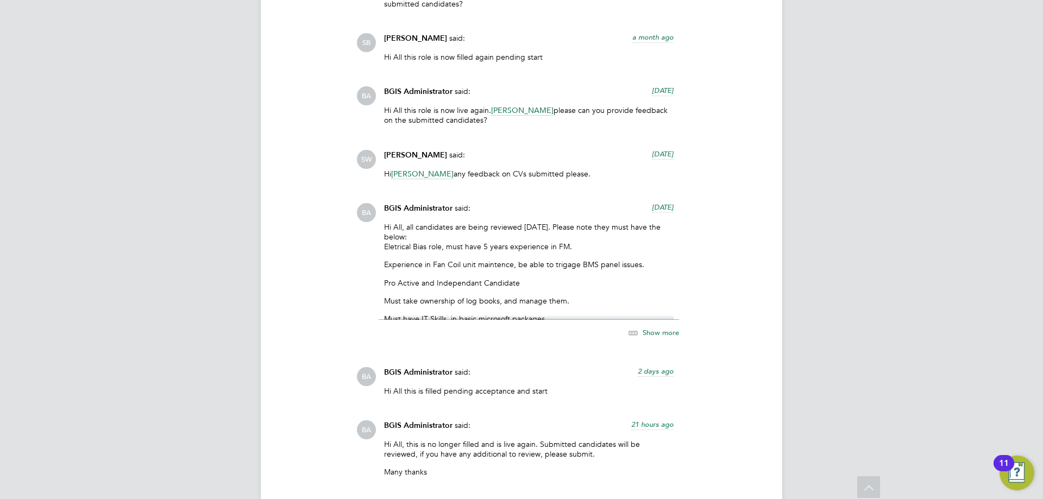
click at [637, 333] on icon at bounding box center [633, 333] width 14 height 14
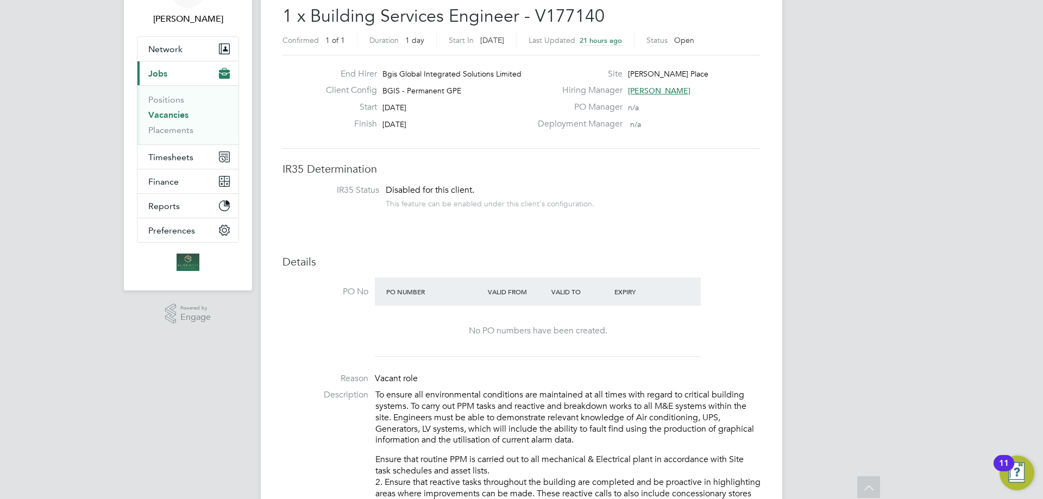
scroll to position [0, 0]
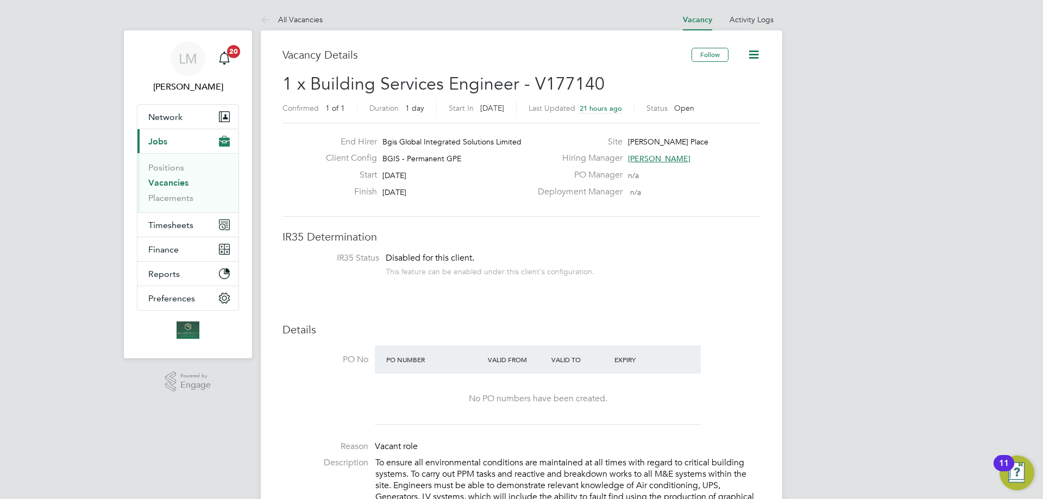
drag, startPoint x: 650, startPoint y: 163, endPoint x: 649, endPoint y: 157, distance: 6.1
click at [649, 160] on div "Hiring Manager Jasmin Padmore" at bounding box center [647, 161] width 233 height 17
click at [649, 157] on span "Jasmin Padmore" at bounding box center [659, 159] width 62 height 10
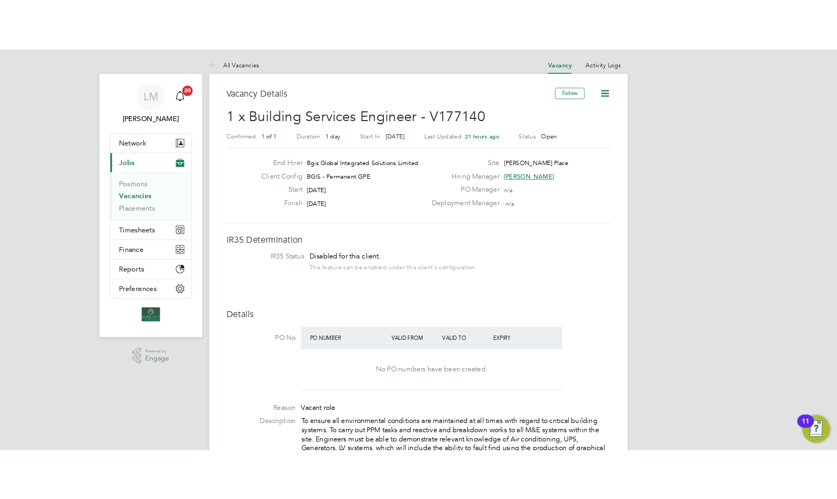
scroll to position [10, 58]
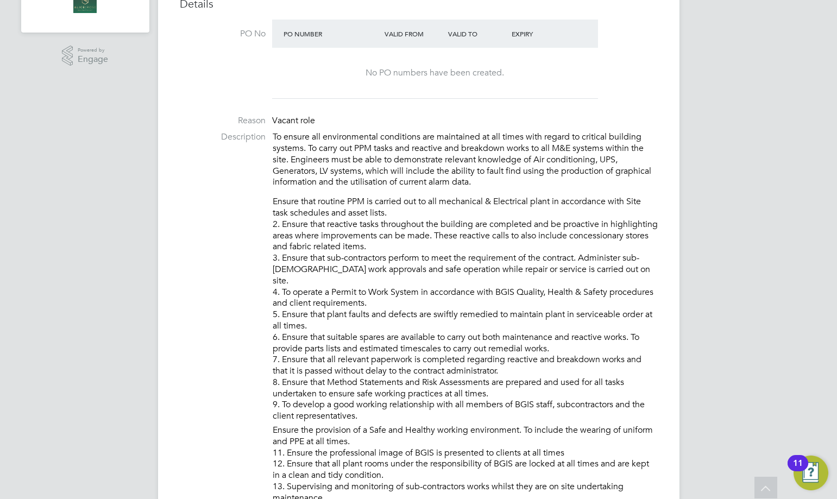
scroll to position [0, 0]
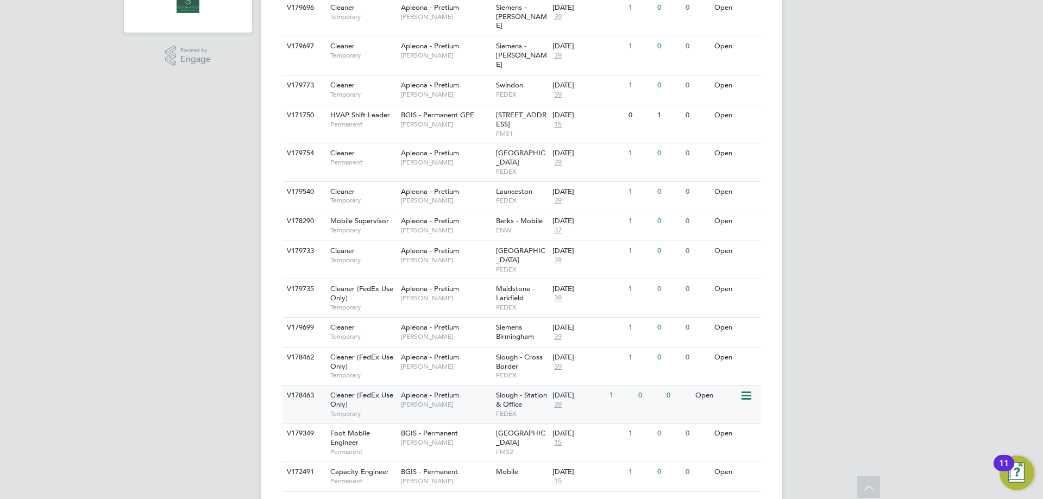
scroll to position [428, 0]
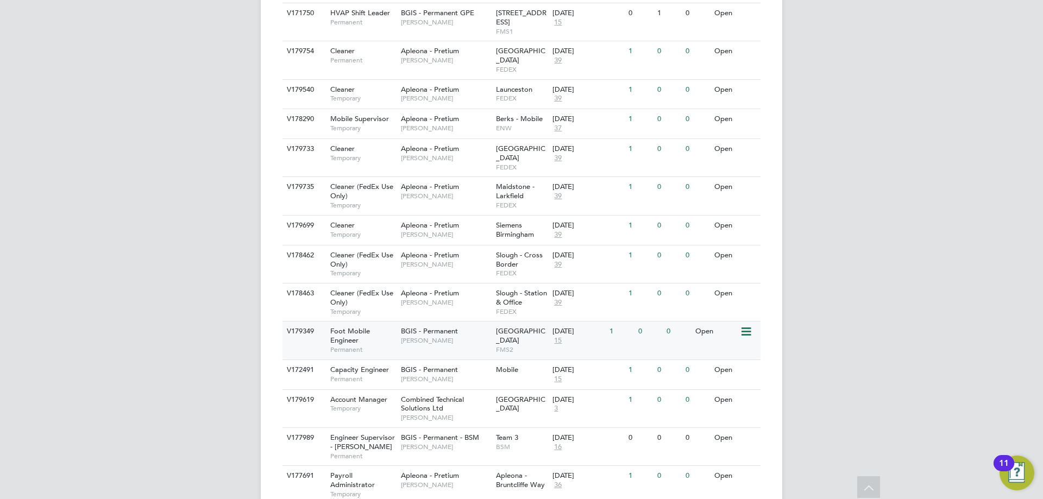
drag, startPoint x: 409, startPoint y: 206, endPoint x: 400, endPoint y: 284, distance: 78.7
click at [355, 321] on div "Foot Mobile Engineer Permanent" at bounding box center [360, 339] width 76 height 37
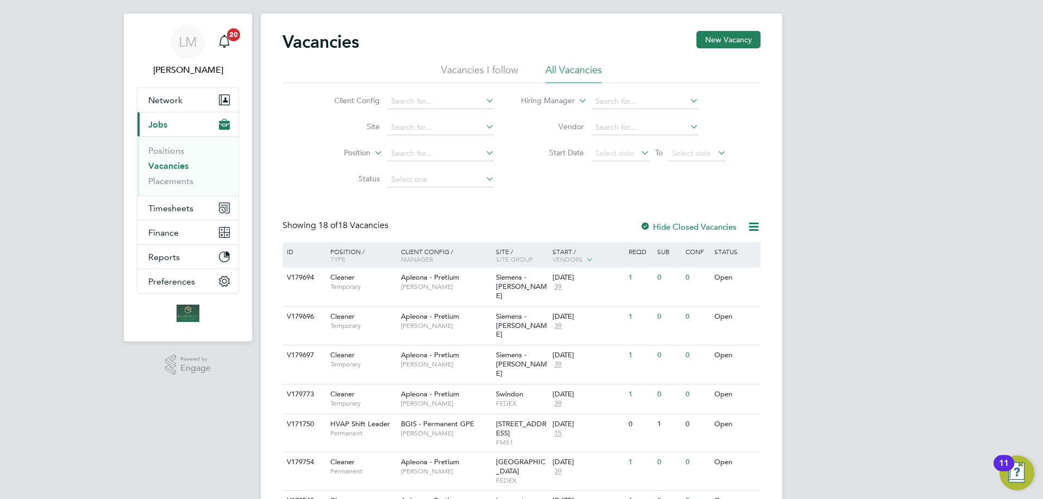
scroll to position [0, 0]
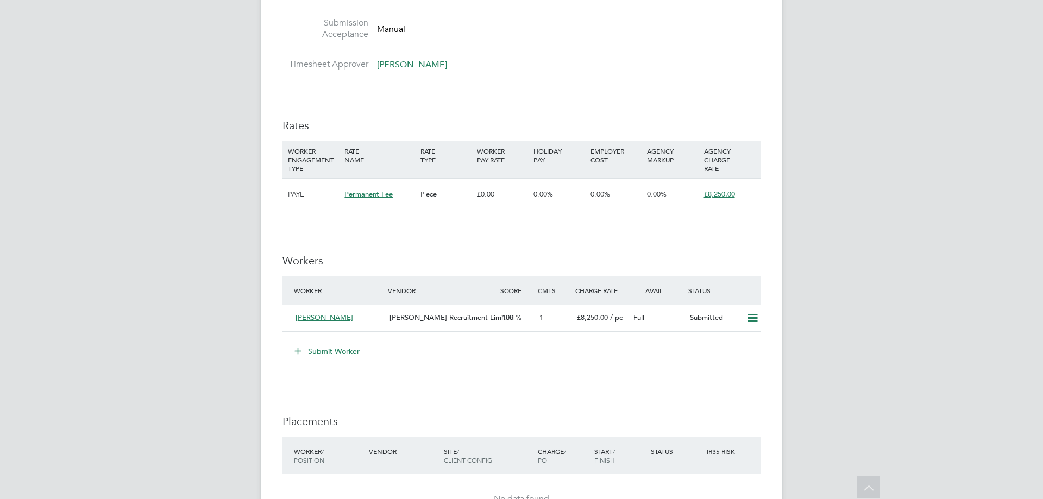
click at [334, 350] on button "Submit Worker" at bounding box center [327, 351] width 81 height 17
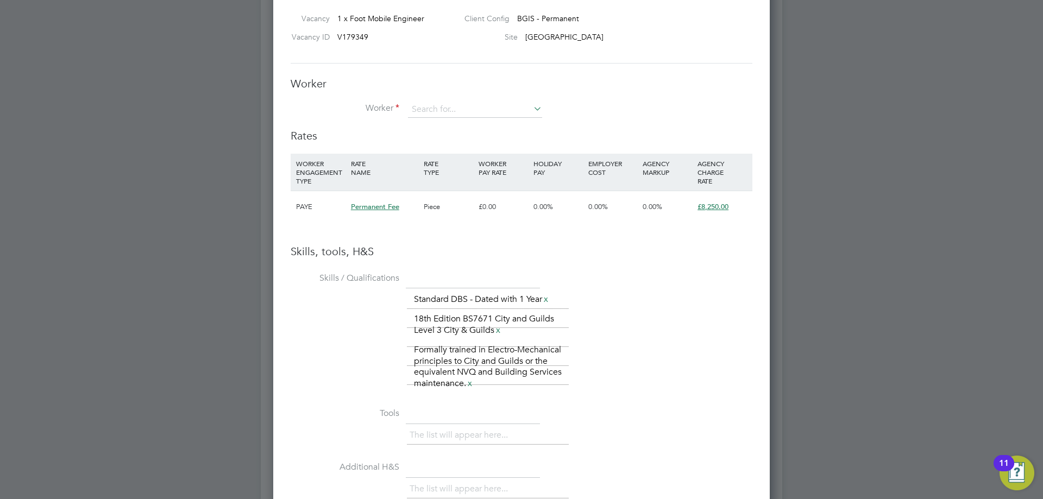
scroll to position [1303, 0]
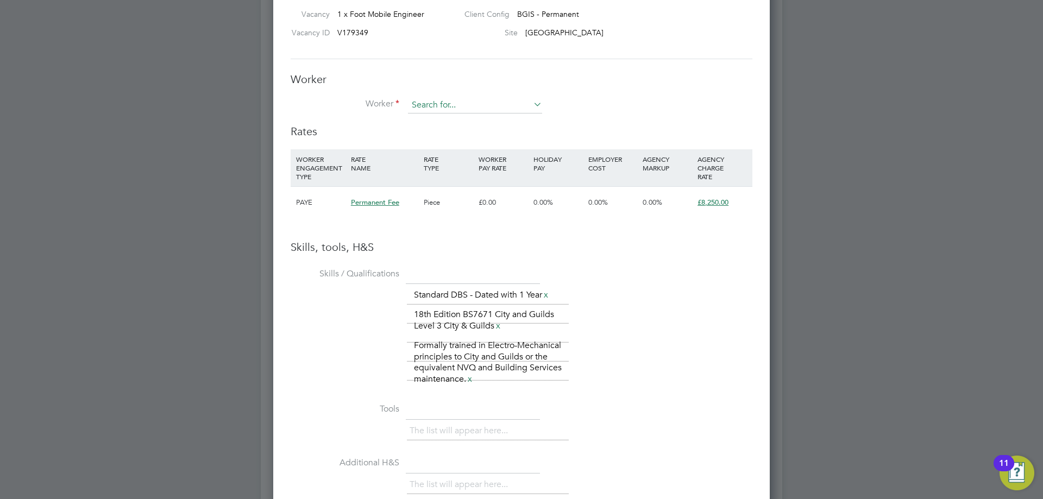
click at [444, 98] on input at bounding box center [475, 105] width 134 height 16
click at [452, 128] on li "+ Add new" at bounding box center [474, 135] width 135 height 15
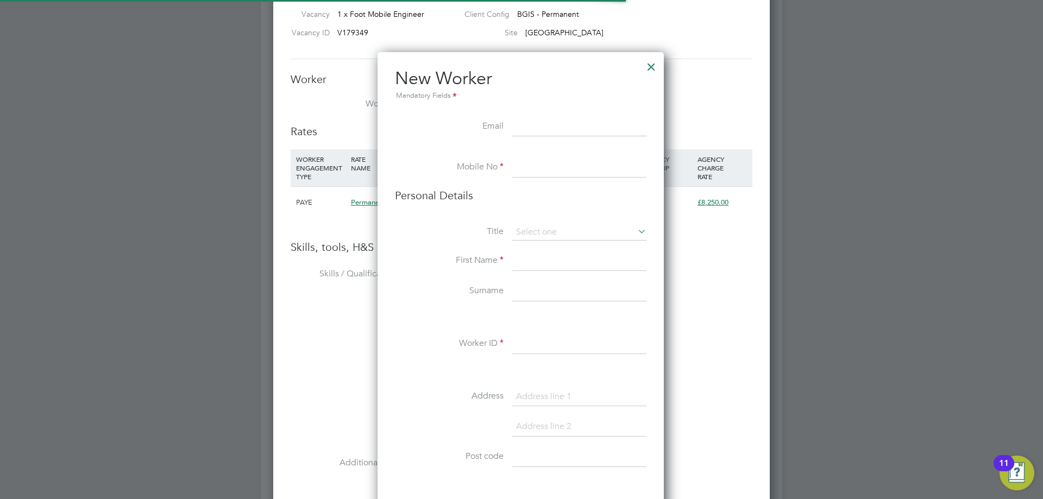
scroll to position [919, 288]
click at [529, 118] on input at bounding box center [579, 127] width 134 height 20
paste input "Chris hurry @hotmail.co.uk"
click at [562, 156] on li at bounding box center [520, 152] width 251 height 11
click at [532, 168] on input at bounding box center [579, 168] width 134 height 20
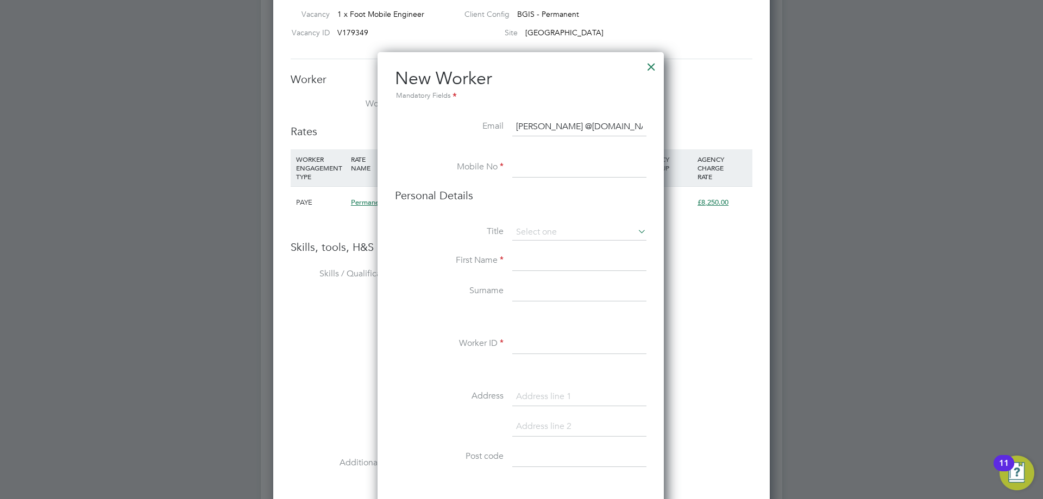
click at [540, 129] on input "Chris hurry @hotmail.co.uk" at bounding box center [579, 127] width 134 height 20
click at [564, 125] on input "Chrishurry @hotmail.co.uk" at bounding box center [579, 127] width 134 height 20
click at [557, 124] on input "Chrishurry @hotmail.co.uk" at bounding box center [579, 127] width 134 height 20
type input "Chrishurry@hotmail.co.uk"
click at [412, 247] on li "Title" at bounding box center [520, 237] width 251 height 27
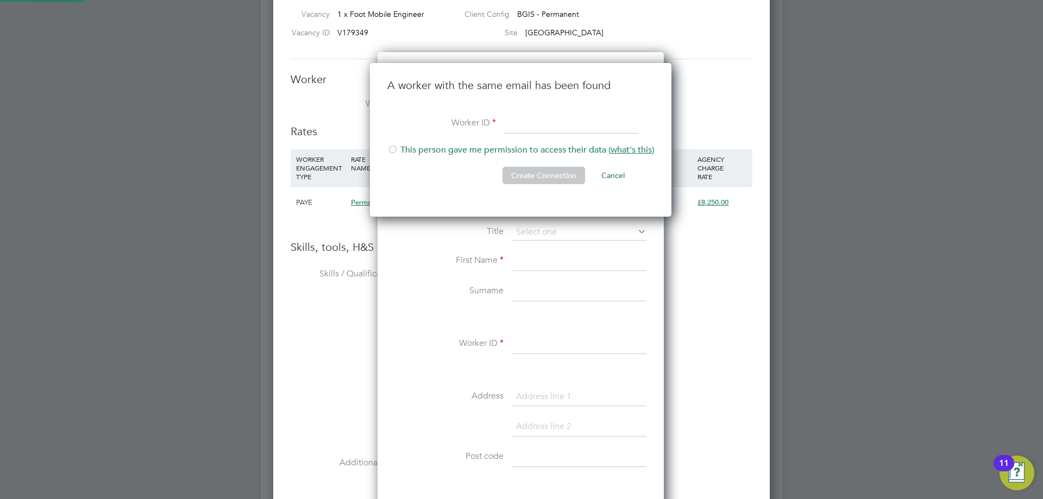
scroll to position [154, 303]
type input "240681"
click at [393, 149] on div at bounding box center [392, 150] width 11 height 11
click at [514, 173] on button "Create Connection" at bounding box center [543, 175] width 83 height 17
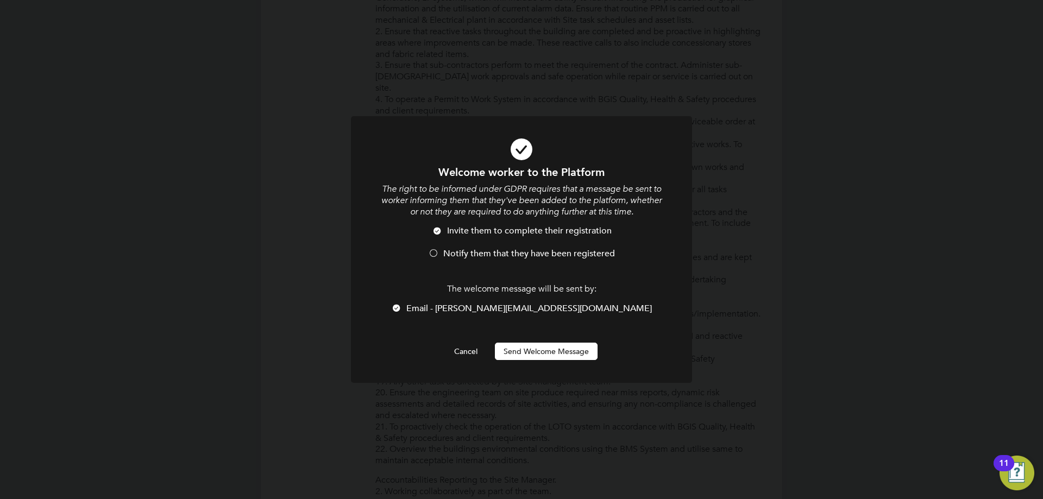
click at [440, 248] on li "Notify them that they have been registered" at bounding box center [521, 259] width 282 height 22
click at [535, 343] on button "Send Welcome Message" at bounding box center [546, 351] width 103 height 17
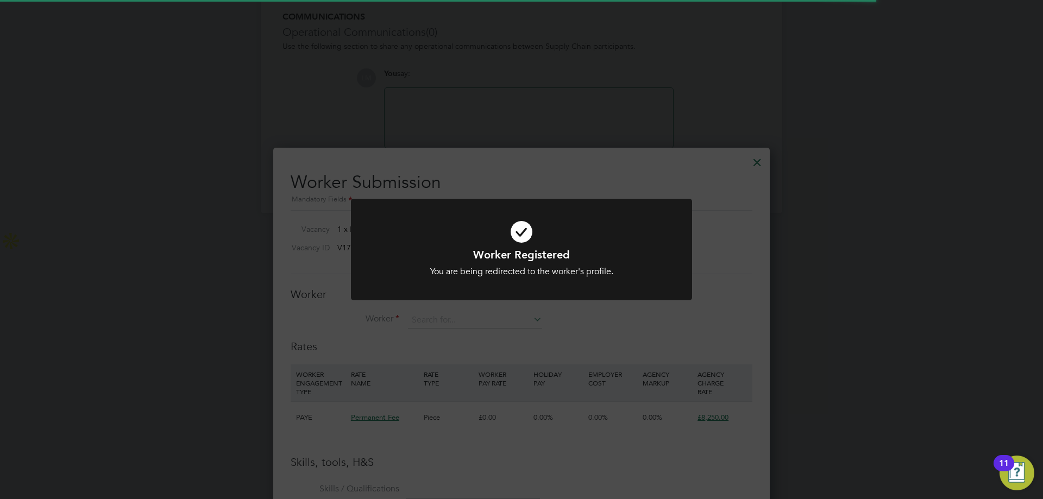
scroll to position [1303, 0]
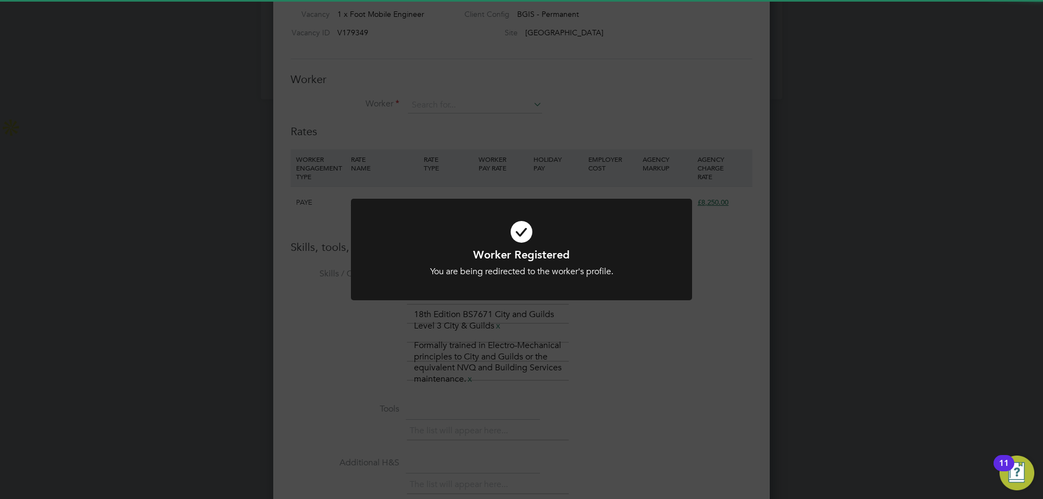
click at [391, 337] on div "Worker Registered You are being redirected to the worker's profile. Cancel Okay" at bounding box center [521, 249] width 1043 height 499
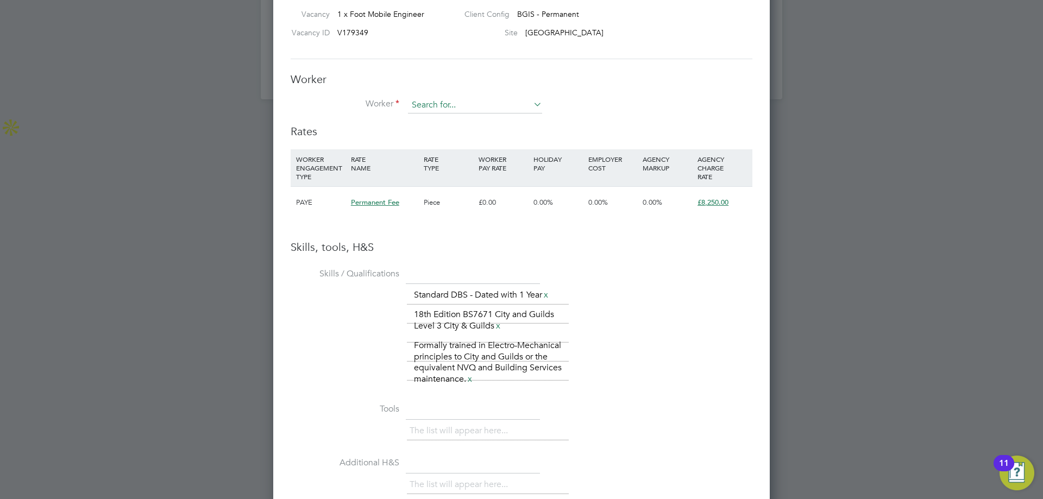
click at [452, 103] on input at bounding box center [475, 105] width 134 height 16
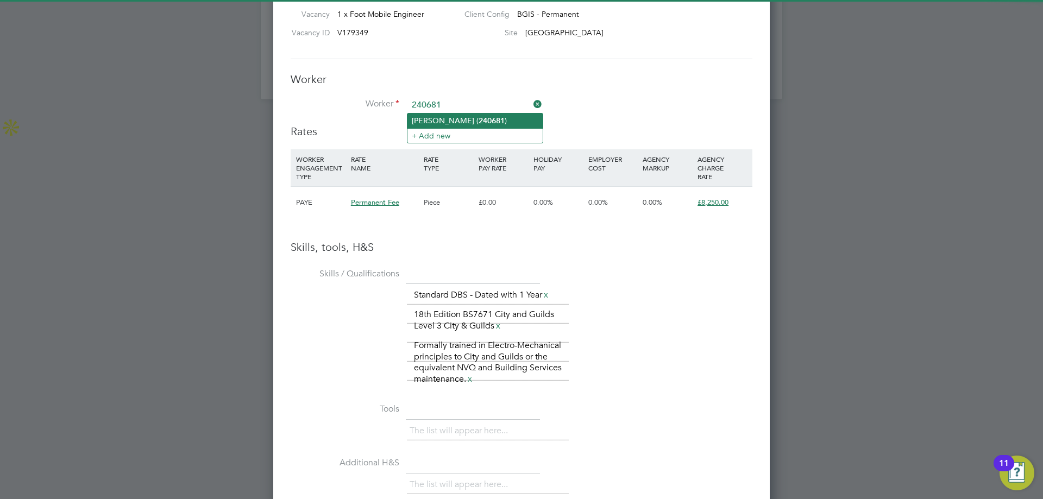
click at [471, 116] on li "Christopher Michael Hurry ( 240681 )" at bounding box center [474, 120] width 135 height 15
type input "Christopher Michael Hurry (240681)"
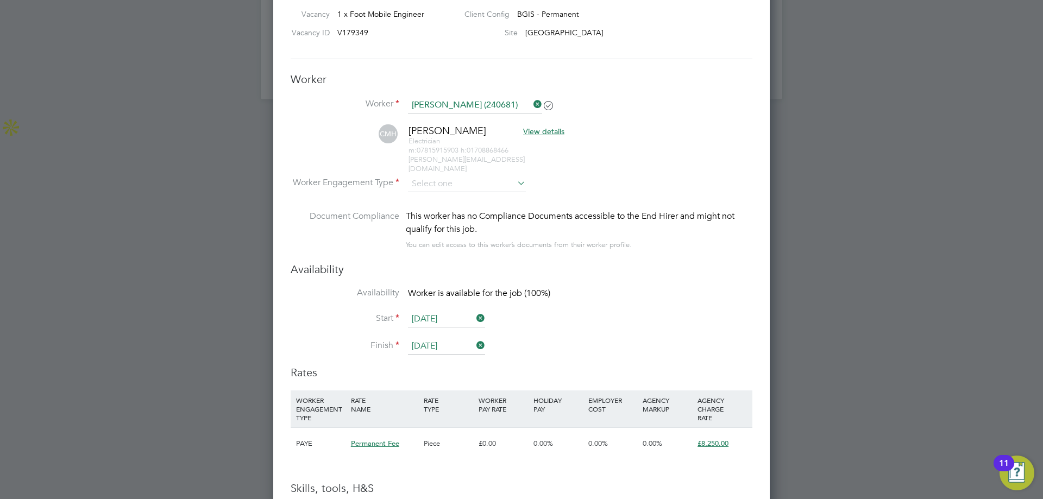
scroll to position [5, 5]
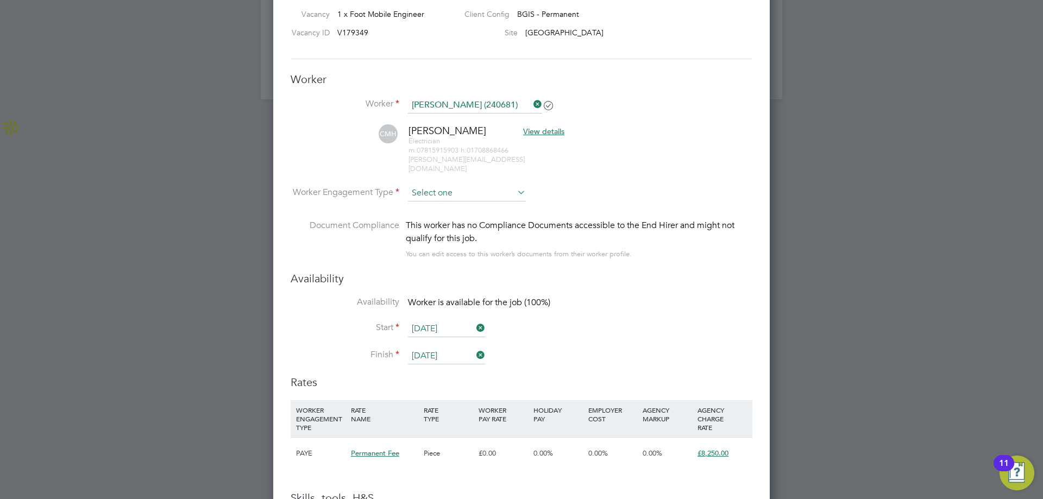
click at [452, 185] on input at bounding box center [467, 193] width 118 height 16
click at [442, 218] on li "PAYE" at bounding box center [466, 213] width 119 height 14
type input "PAYE"
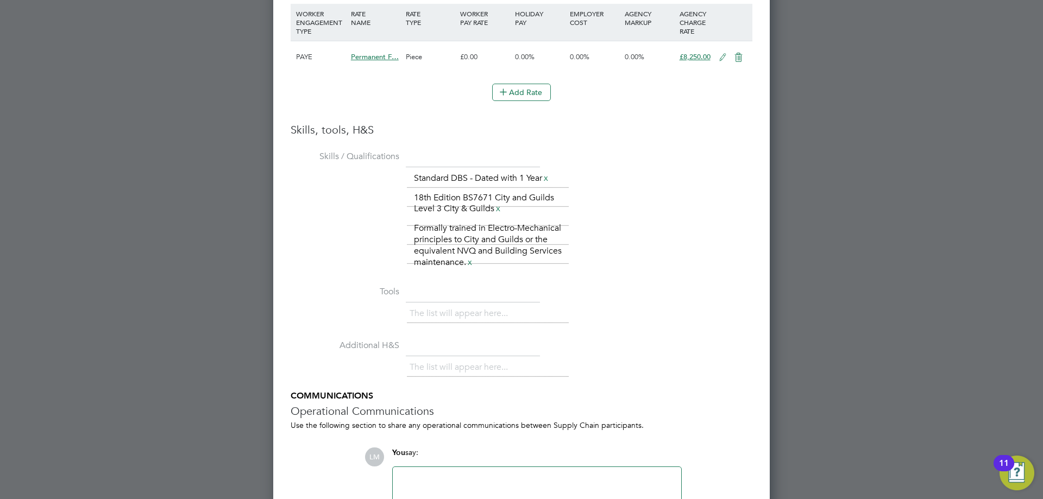
scroll to position [1774, 0]
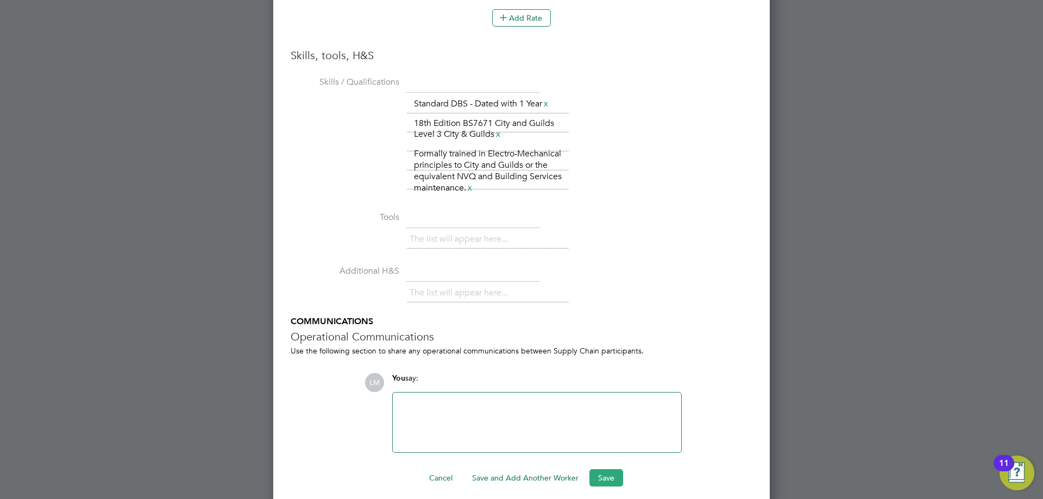
click at [600, 469] on button "Save" at bounding box center [606, 477] width 34 height 17
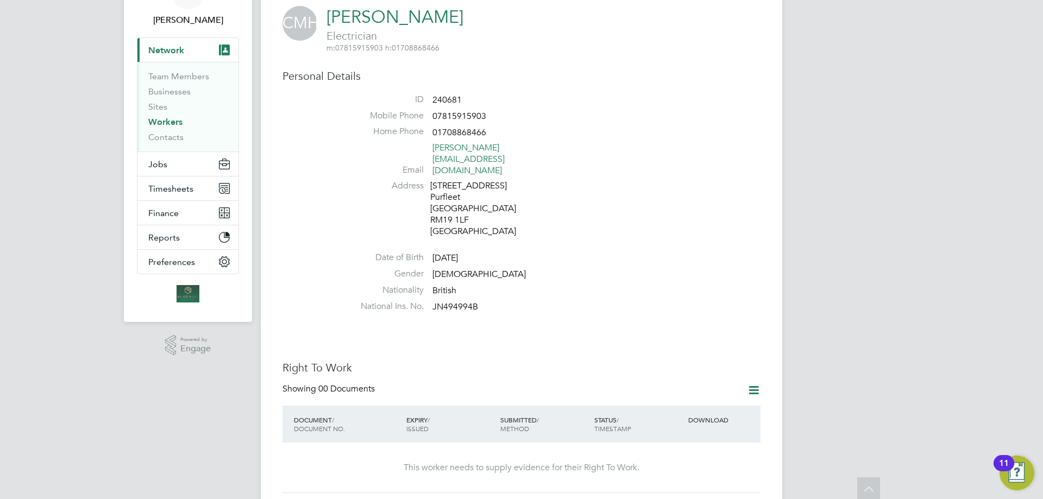
scroll to position [0, 0]
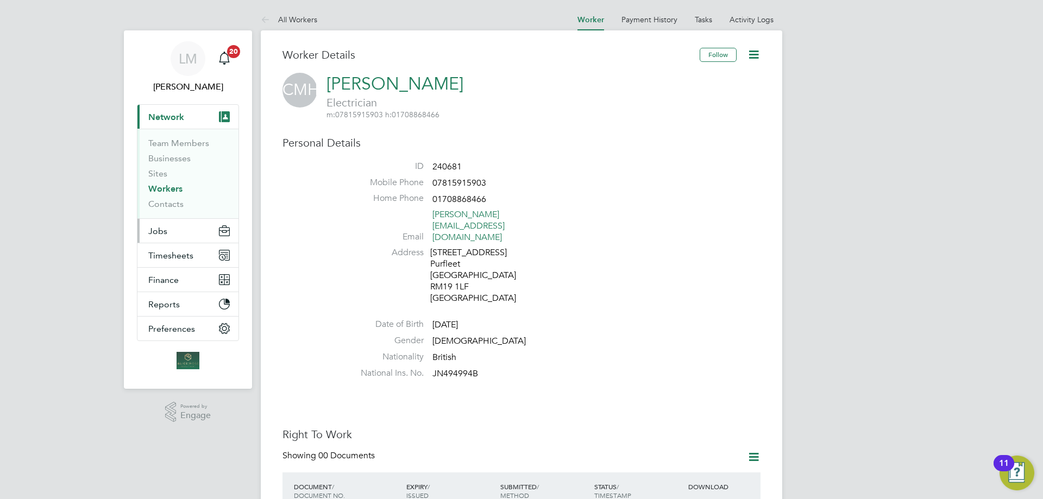
click at [160, 232] on span "Jobs" at bounding box center [157, 231] width 19 height 10
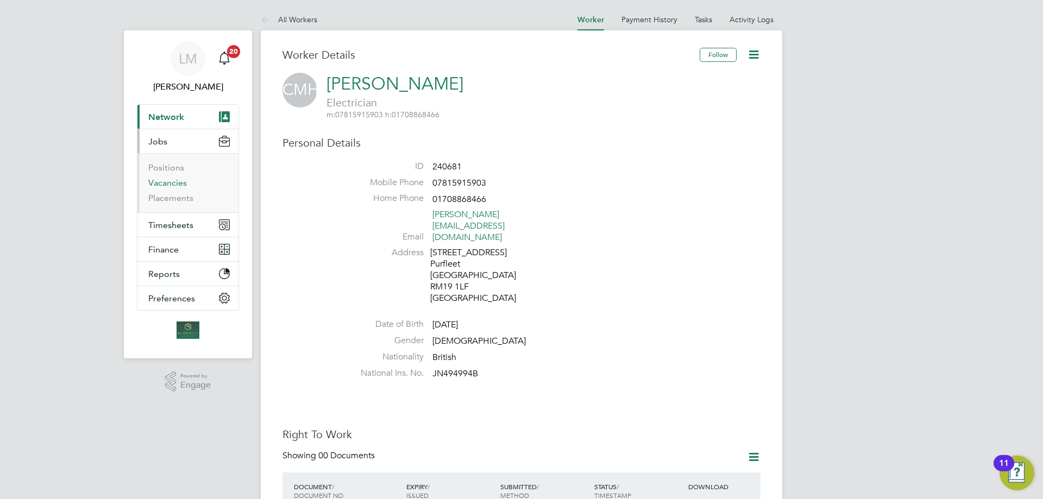
click at [178, 186] on link "Vacancies" at bounding box center [167, 183] width 39 height 10
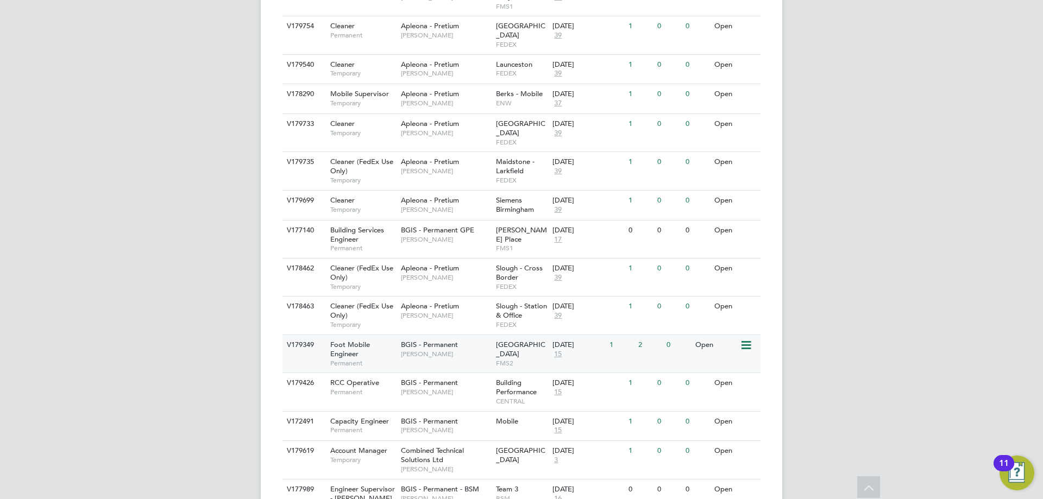
scroll to position [504, 0]
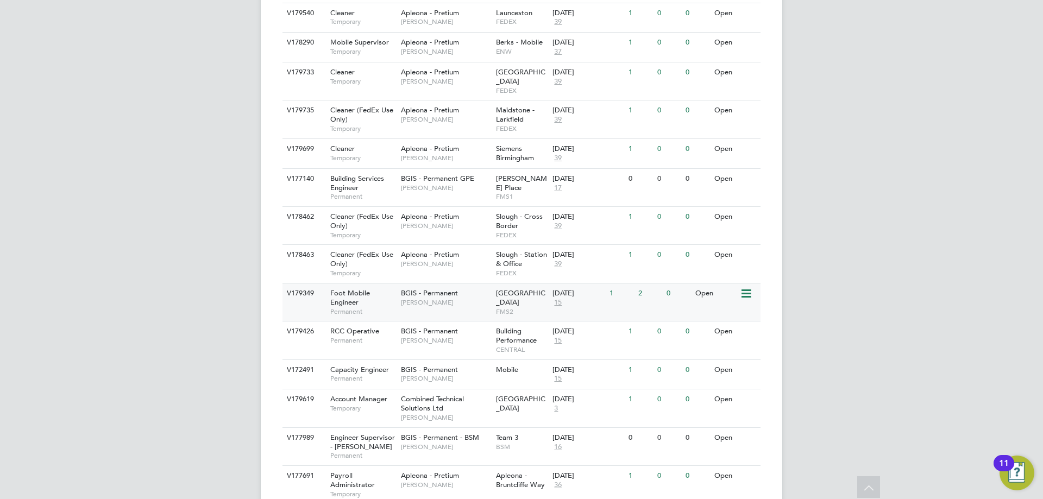
click at [363, 283] on div "Foot Mobile Engineer Permanent" at bounding box center [360, 301] width 76 height 37
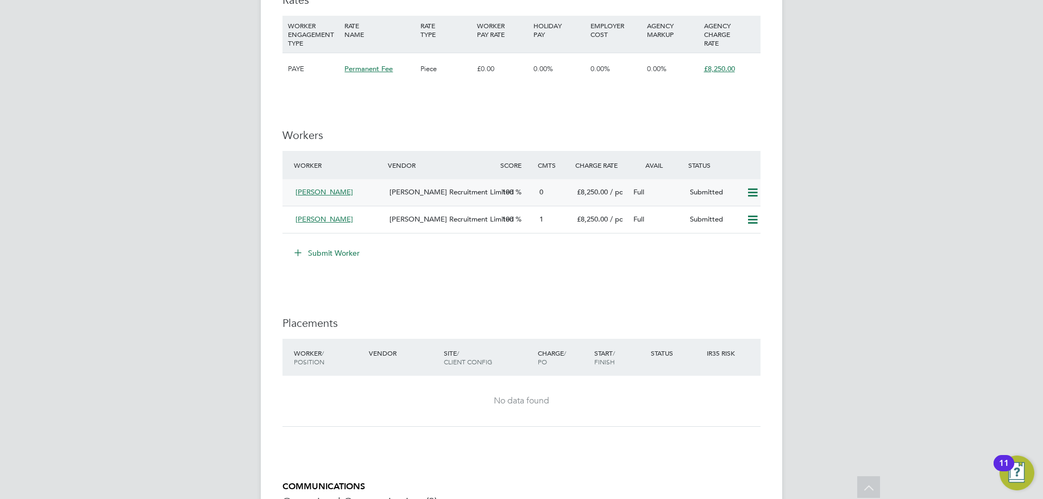
click at [327, 189] on span "[PERSON_NAME]" at bounding box center [324, 191] width 58 height 9
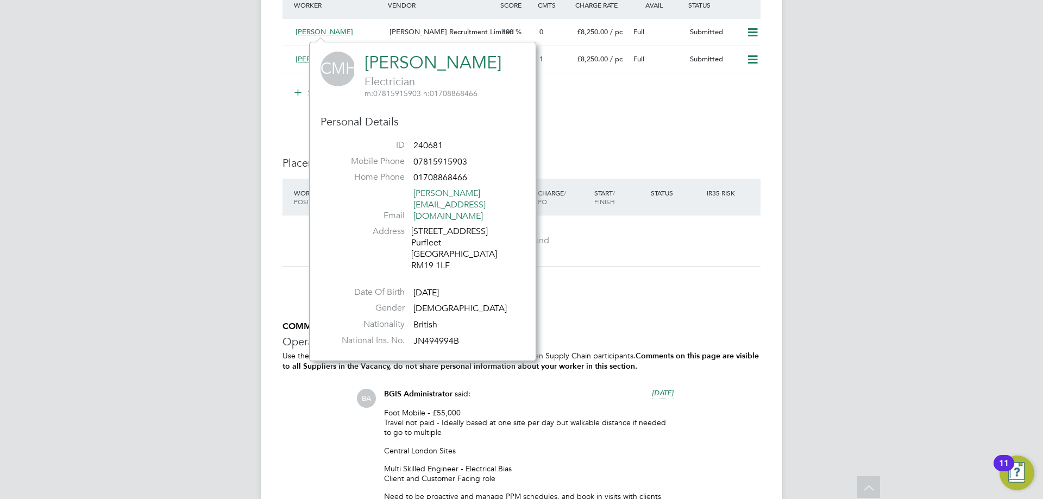
scroll to position [1483, 0]
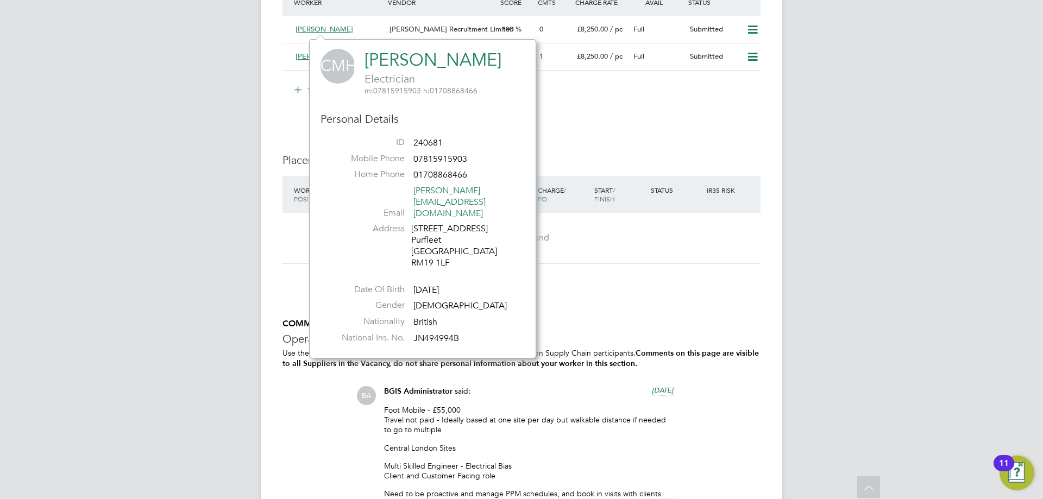
drag, startPoint x: 592, startPoint y: 284, endPoint x: 581, endPoint y: 285, distance: 11.4
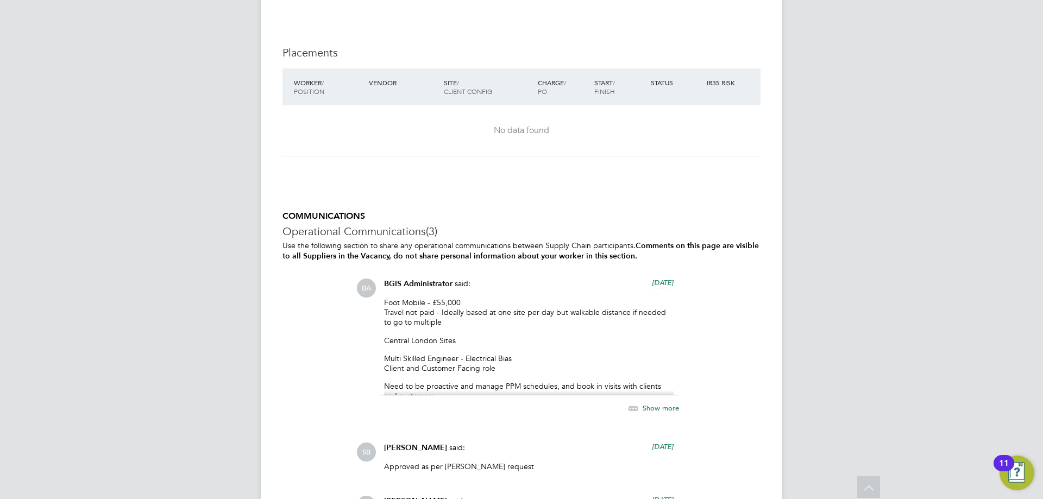
scroll to position [1429, 0]
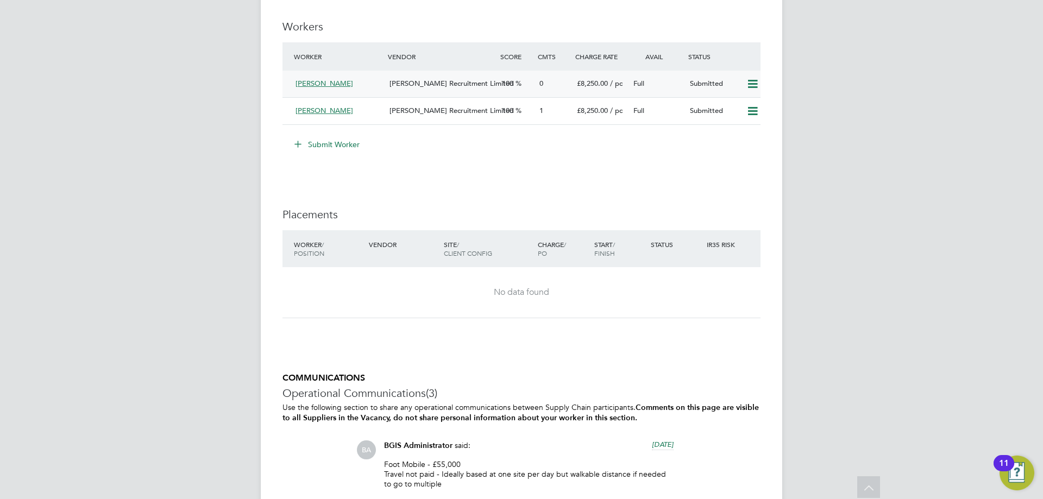
click at [380, 85] on div "[PERSON_NAME]" at bounding box center [338, 84] width 94 height 18
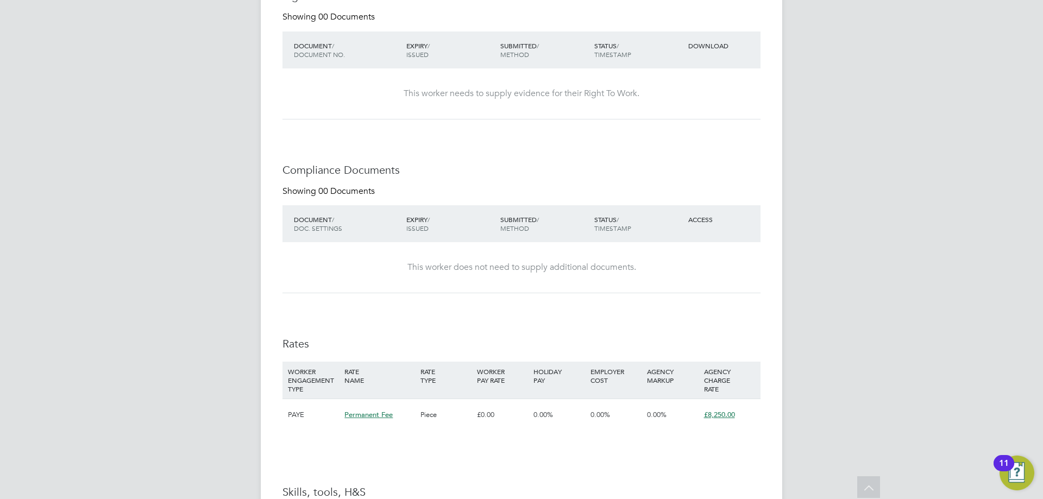
scroll to position [792, 0]
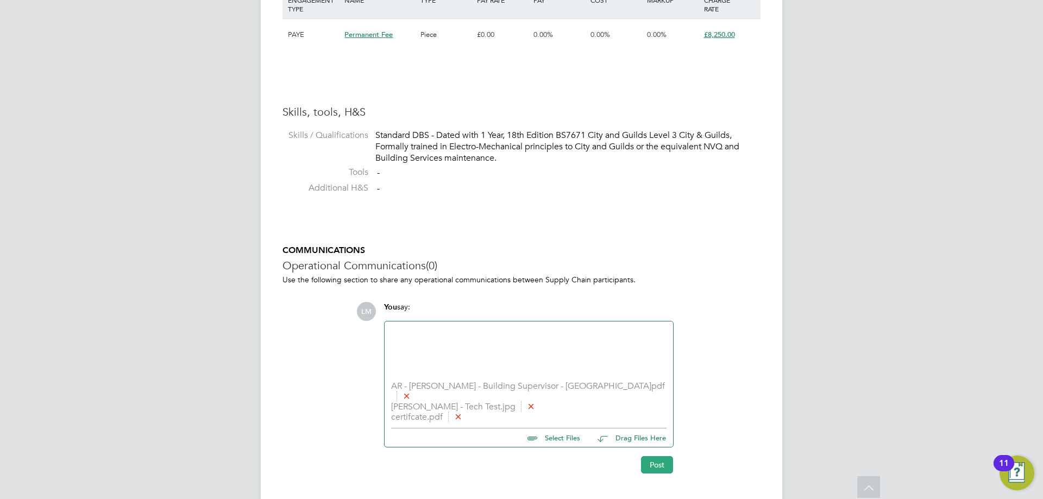
click at [660, 458] on button "Post" at bounding box center [657, 464] width 32 height 17
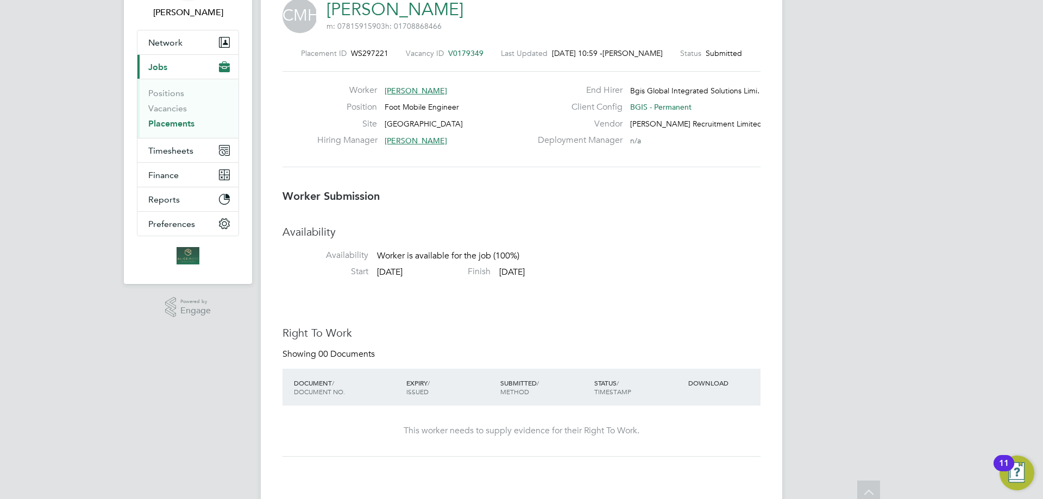
scroll to position [0, 0]
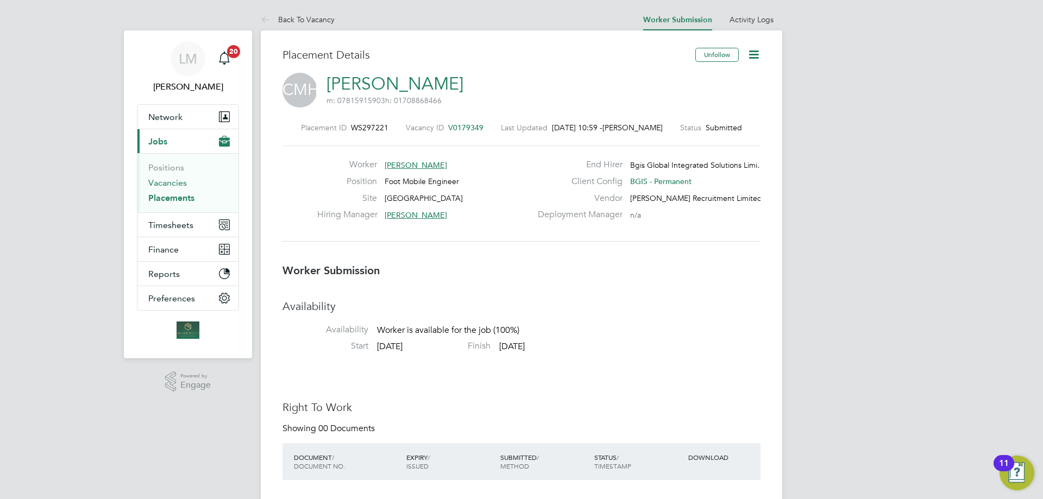
click at [160, 184] on link "Vacancies" at bounding box center [167, 183] width 39 height 10
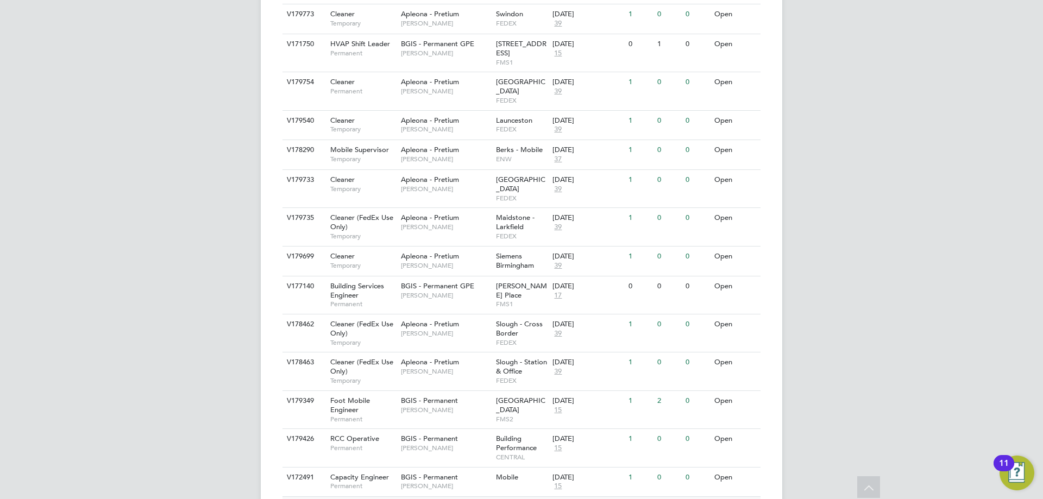
scroll to position [396, 0]
click at [370, 282] on span "Building Services Engineer" at bounding box center [357, 291] width 54 height 18
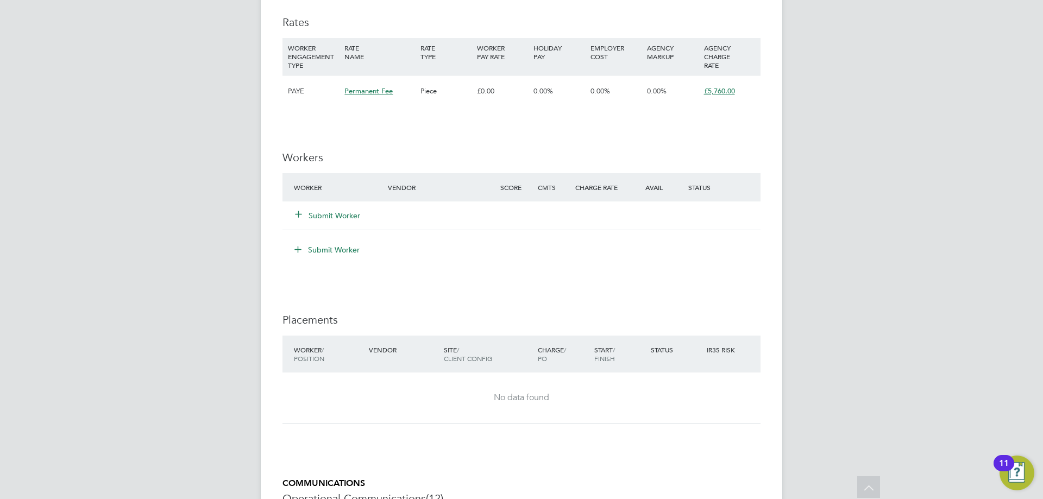
scroll to position [1249, 0]
